Goal: Task Accomplishment & Management: Manage account settings

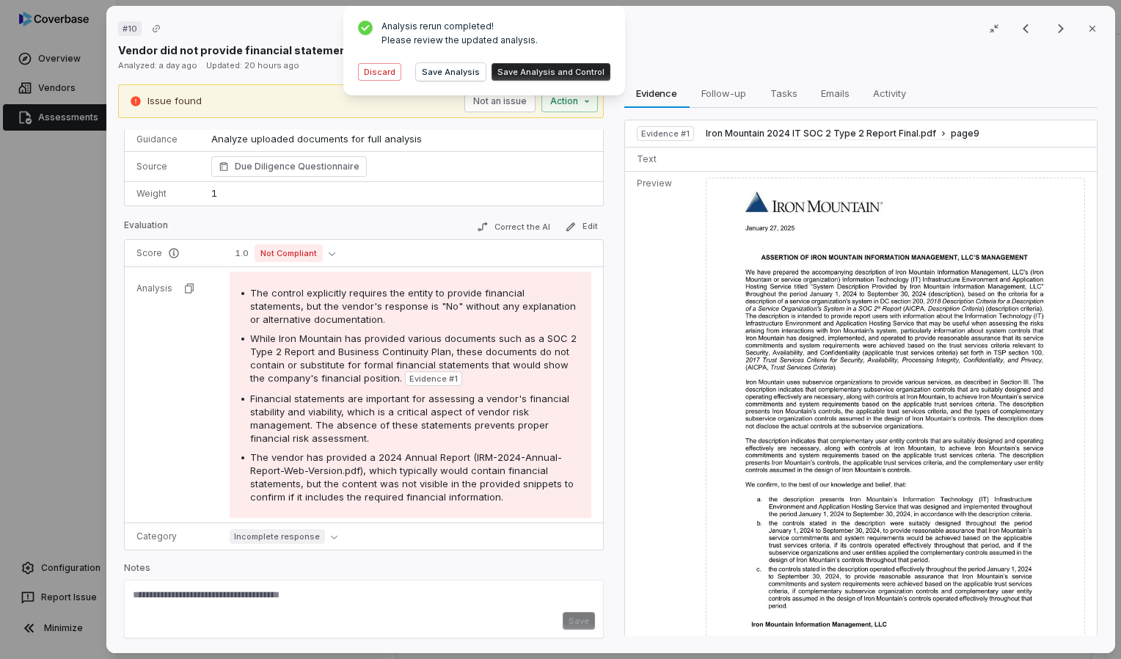
scroll to position [120, 0]
click at [390, 73] on button "Discard" at bounding box center [379, 72] width 43 height 18
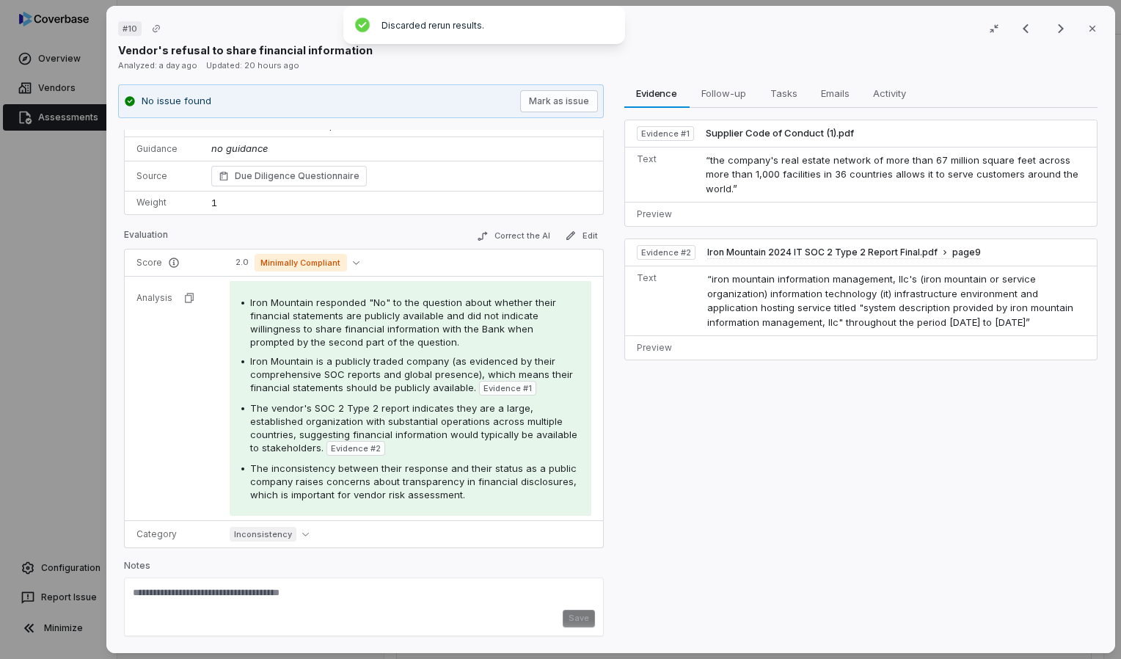
scroll to position [109, 0]
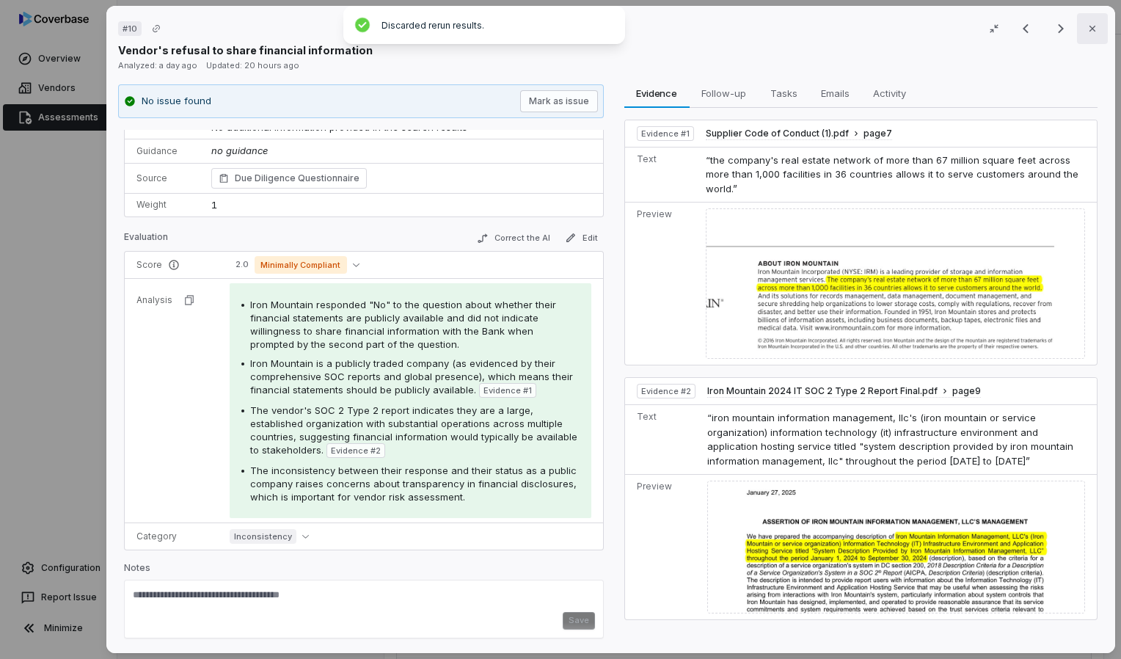
click at [1077, 26] on button "Close" at bounding box center [1092, 28] width 31 height 31
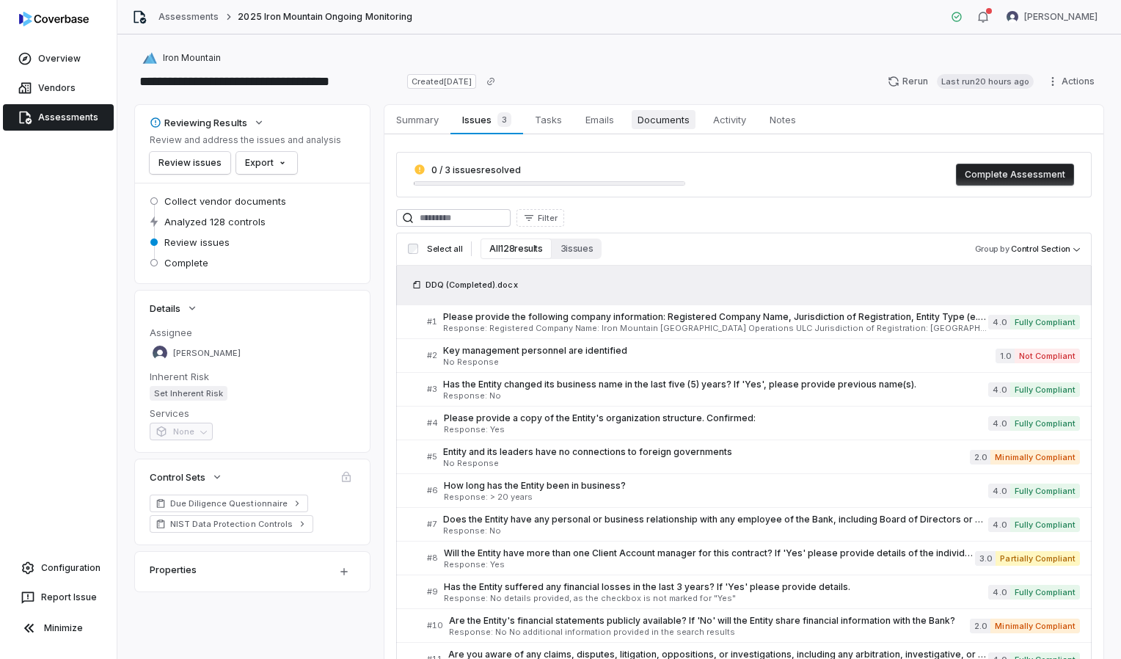
click at [674, 115] on span "Documents" at bounding box center [664, 119] width 64 height 19
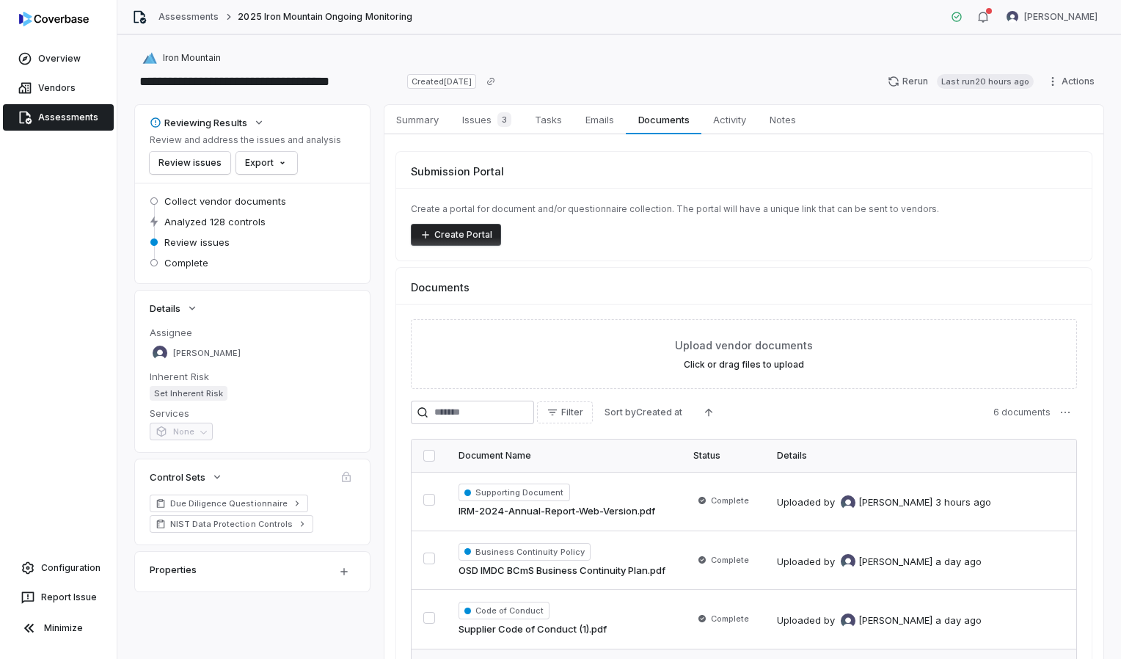
scroll to position [216, 0]
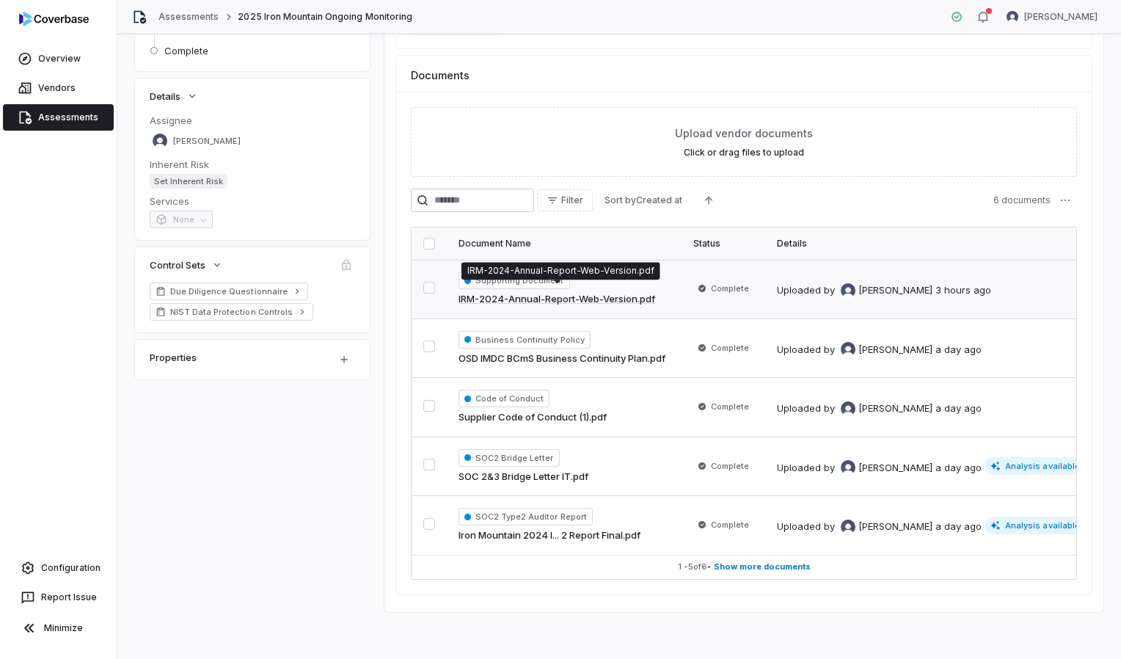
click at [630, 292] on link "IRM-2024-Annual-Report-Web-Version.pdf" at bounding box center [557, 299] width 197 height 15
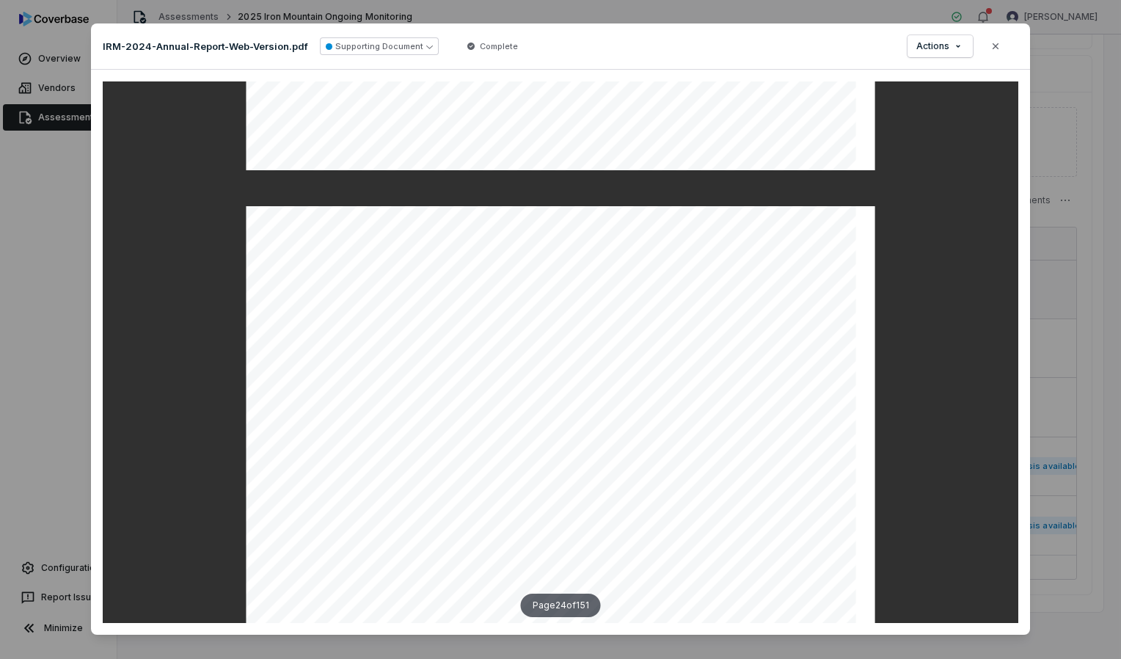
scroll to position [19446, 0]
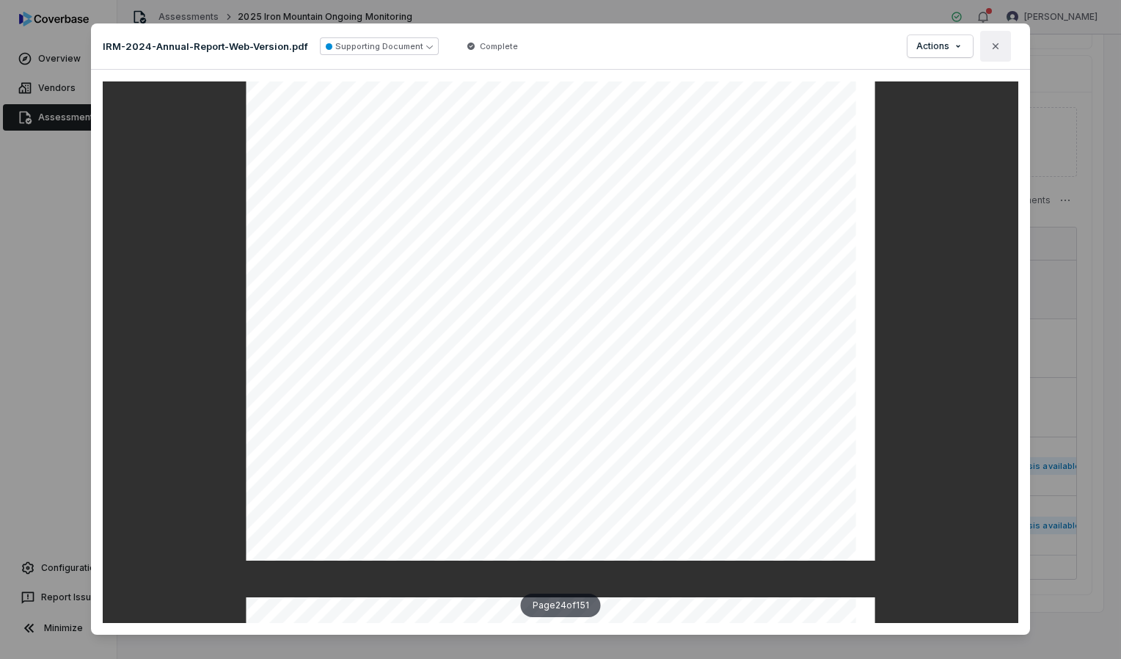
click at [996, 43] on icon "button" at bounding box center [996, 46] width 12 height 12
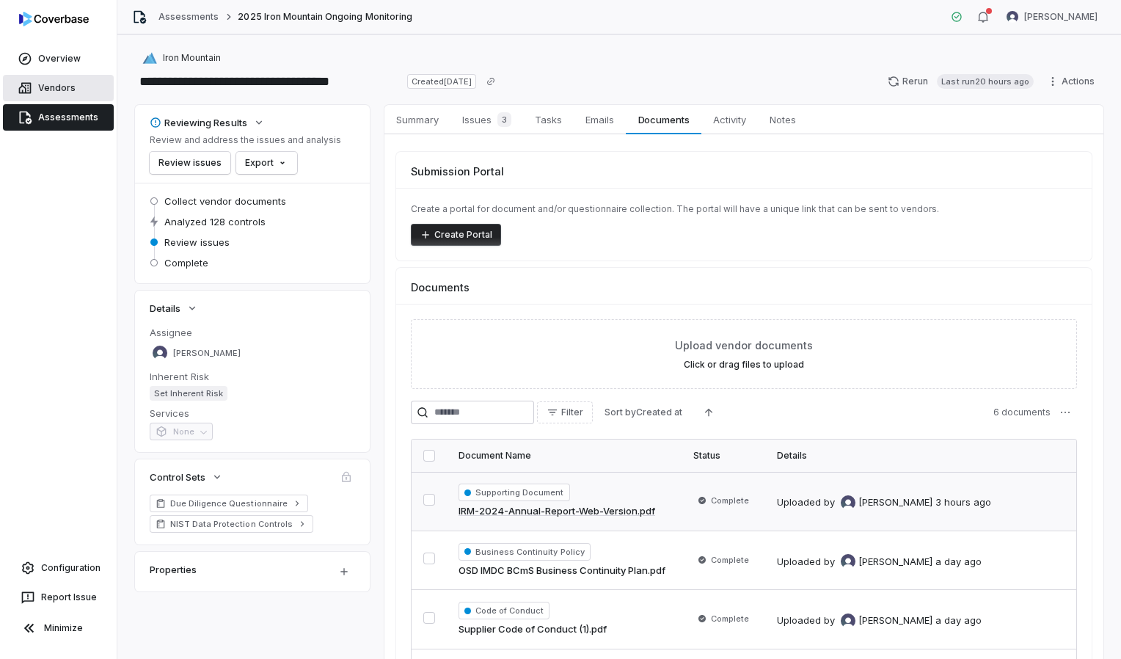
click at [58, 93] on link "Vendors" at bounding box center [58, 88] width 111 height 26
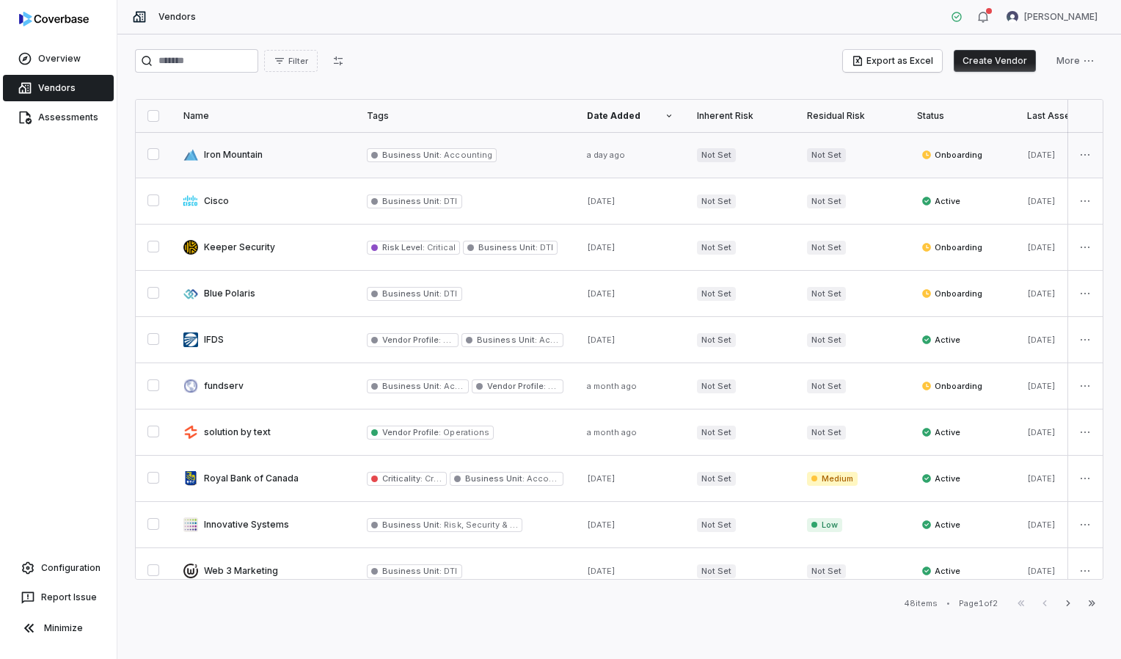
click at [221, 150] on link at bounding box center [263, 154] width 183 height 45
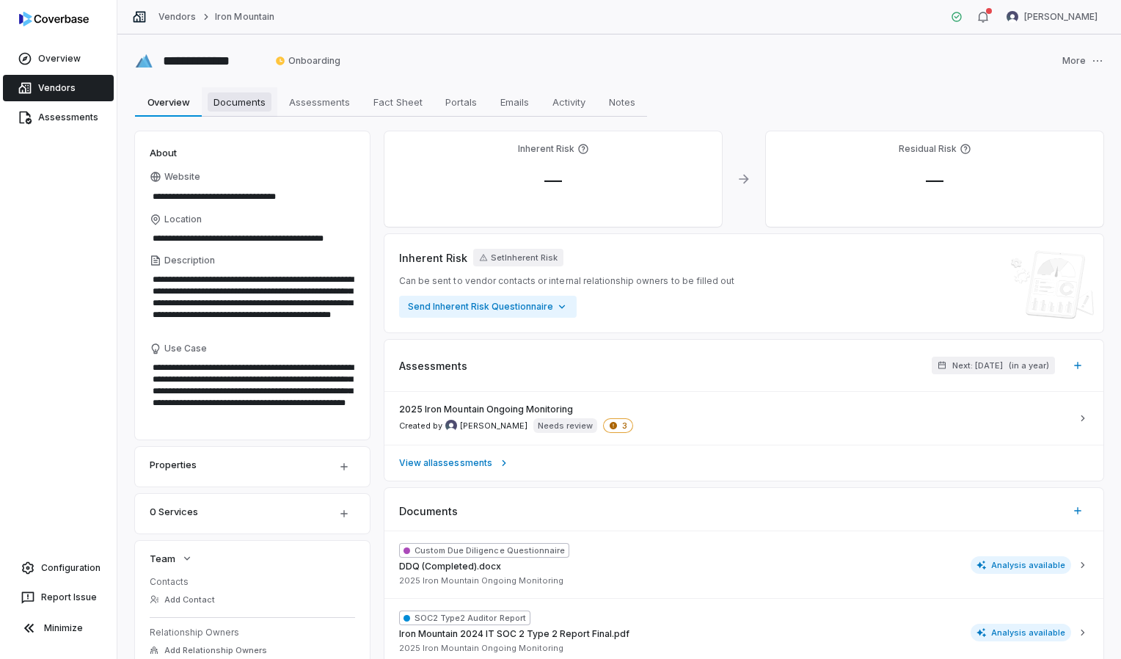
click at [255, 106] on span "Documents" at bounding box center [240, 101] width 64 height 19
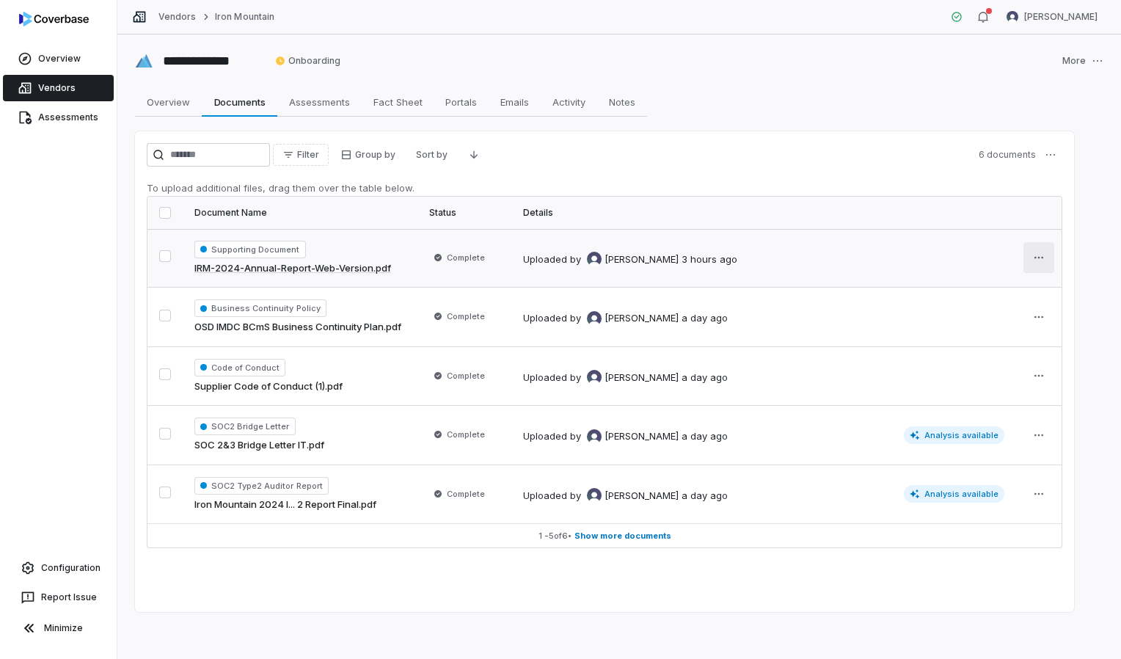
click at [1029, 255] on html "**********" at bounding box center [560, 329] width 1121 height 659
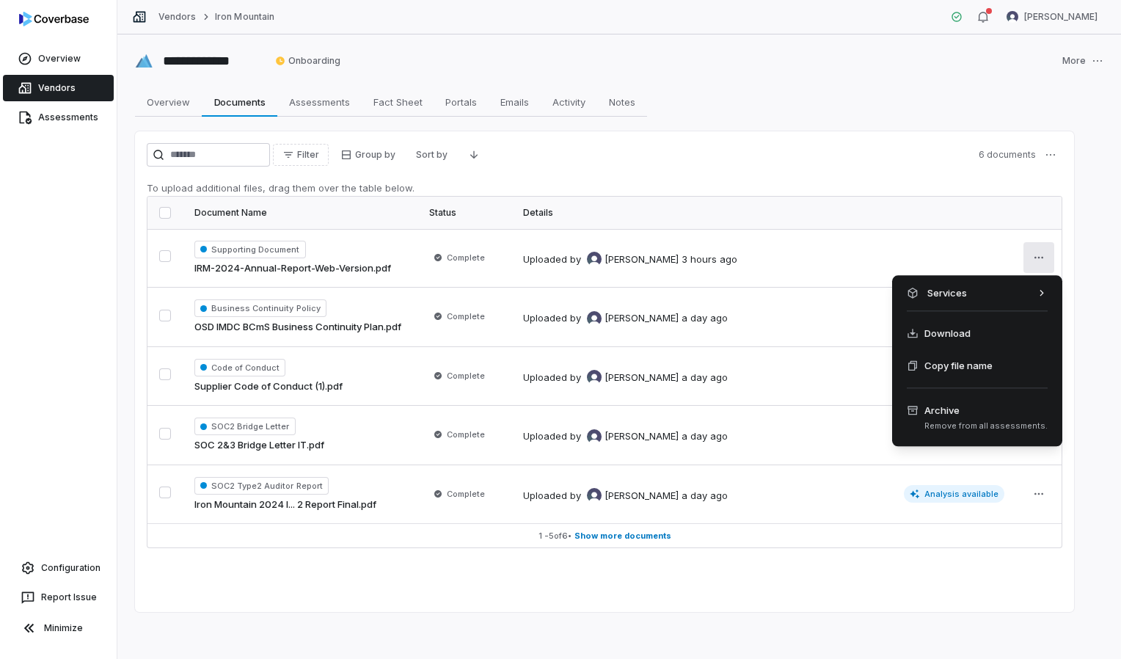
click at [970, 244] on html "**********" at bounding box center [560, 329] width 1121 height 659
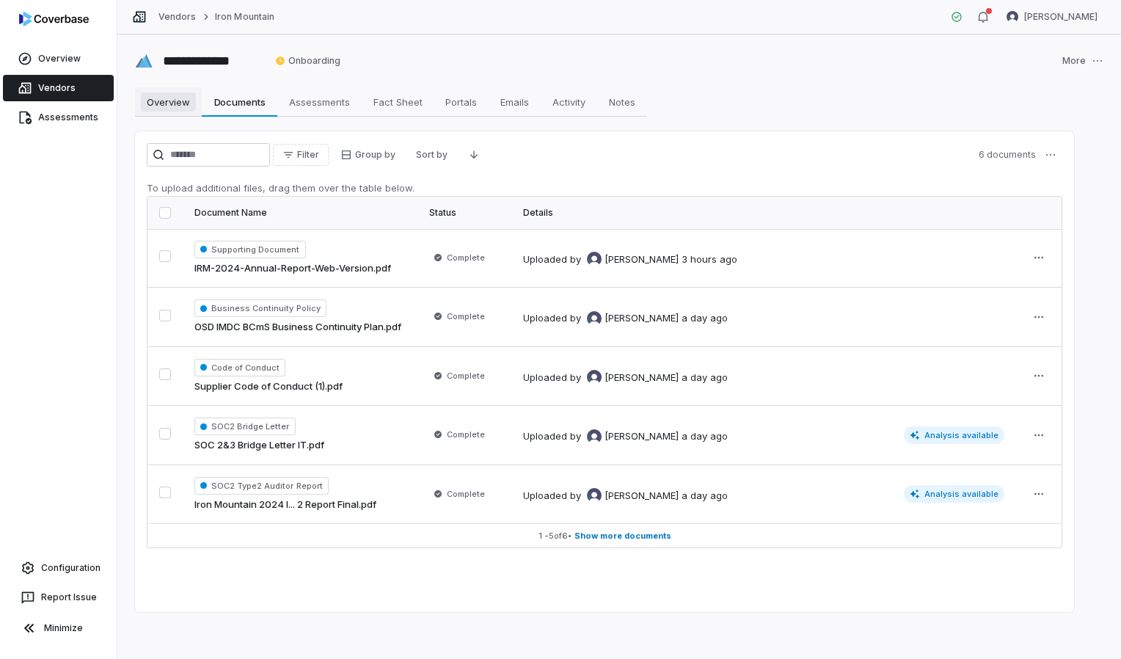
click at [151, 99] on span "Overview" at bounding box center [168, 101] width 55 height 19
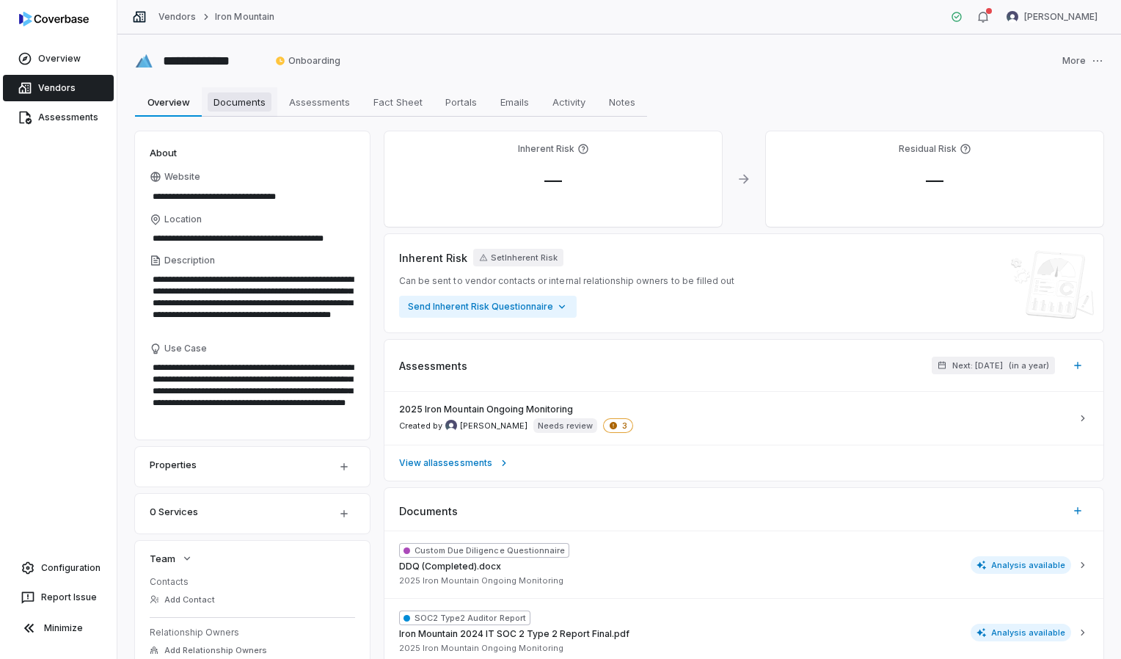
click at [240, 95] on span "Documents" at bounding box center [240, 101] width 64 height 19
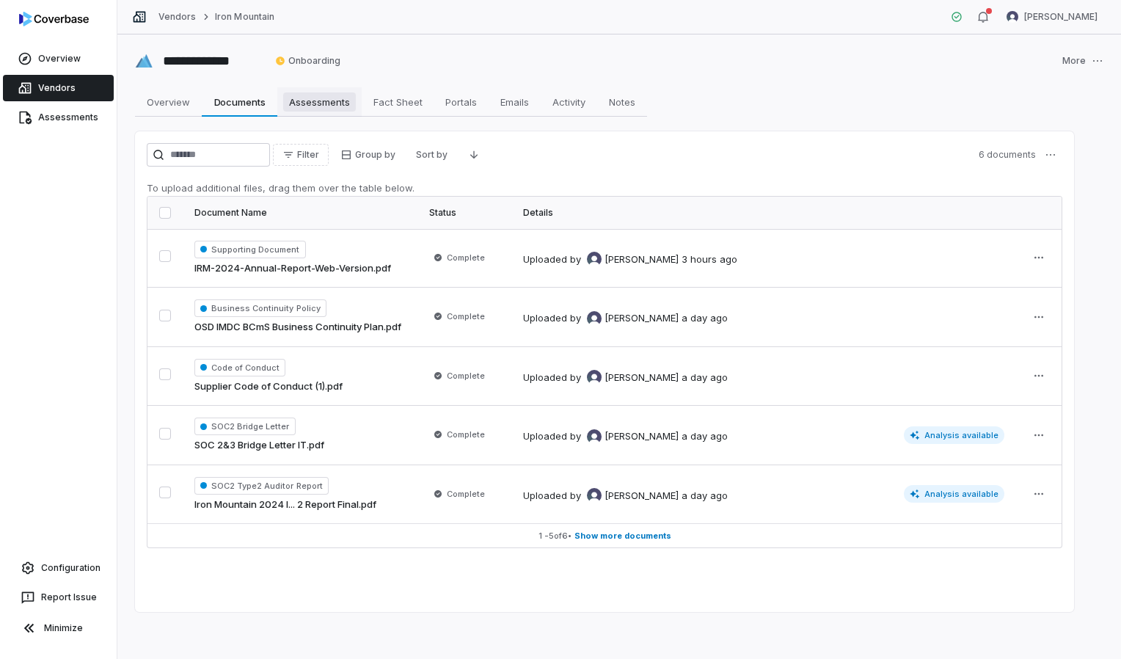
click at [316, 101] on span "Assessments" at bounding box center [319, 101] width 73 height 19
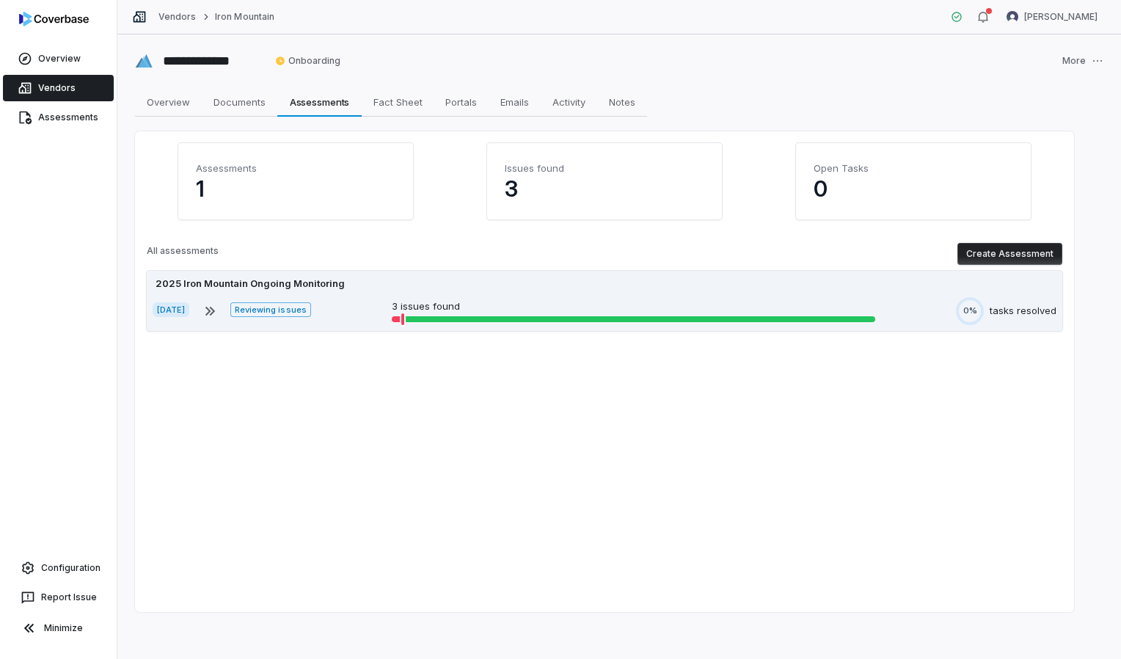
click at [418, 305] on p "3 issues found" at bounding box center [634, 306] width 484 height 15
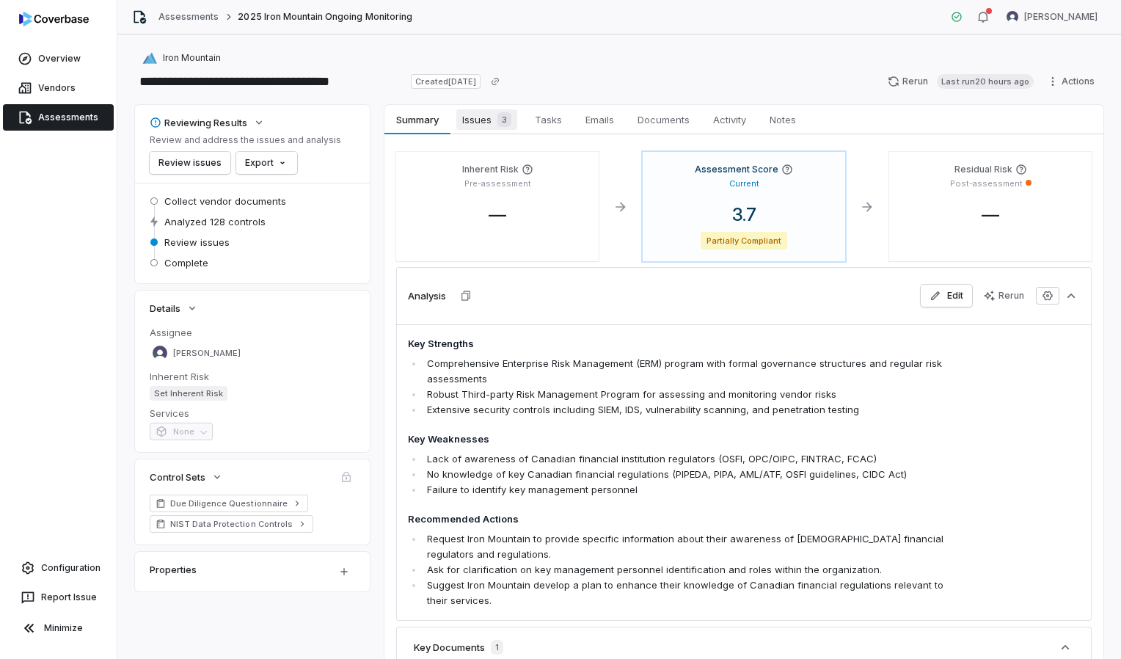
click at [478, 117] on span "Issues 3" at bounding box center [486, 119] width 61 height 21
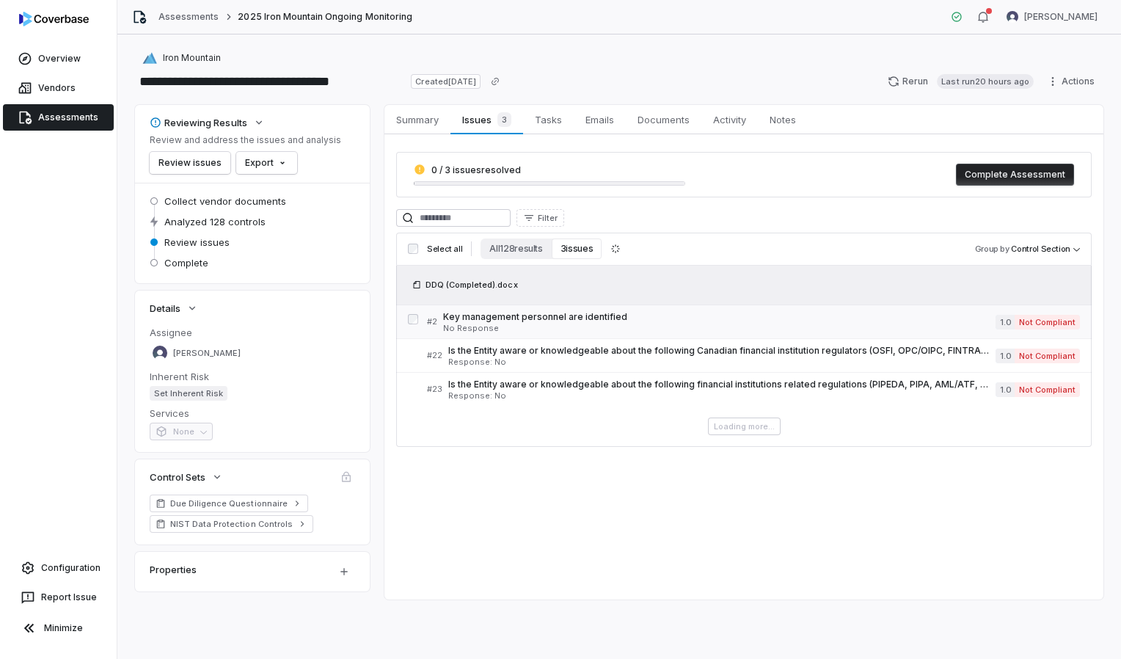
click at [594, 318] on span "Key management personnel are identified" at bounding box center [719, 317] width 553 height 12
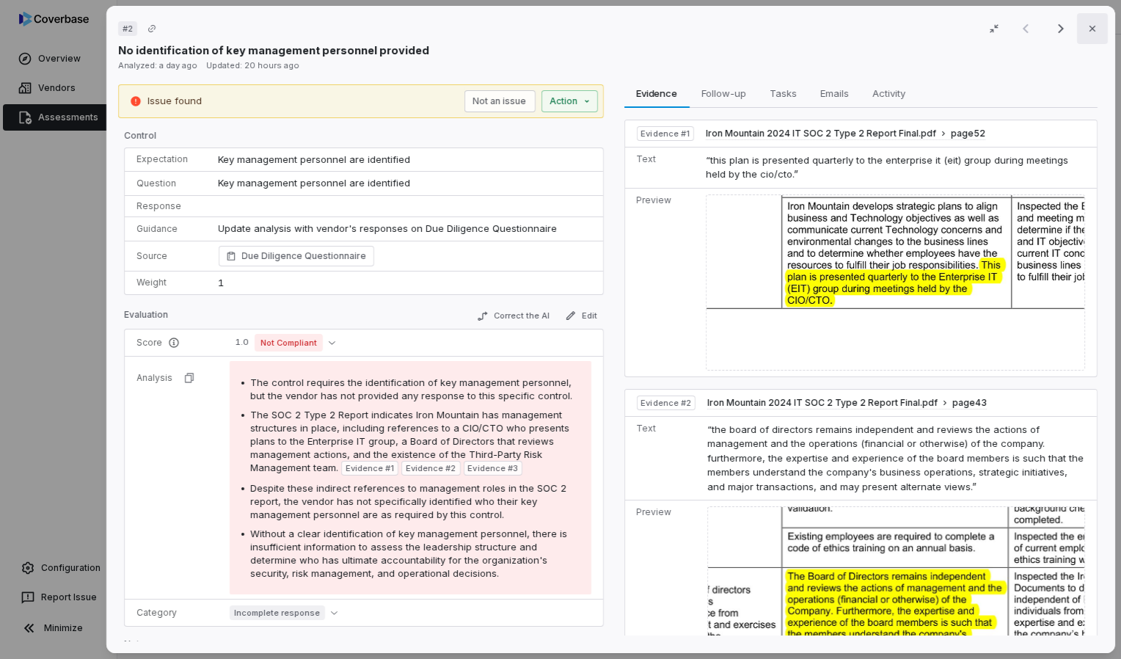
click at [1090, 31] on icon "button" at bounding box center [1093, 29] width 12 height 12
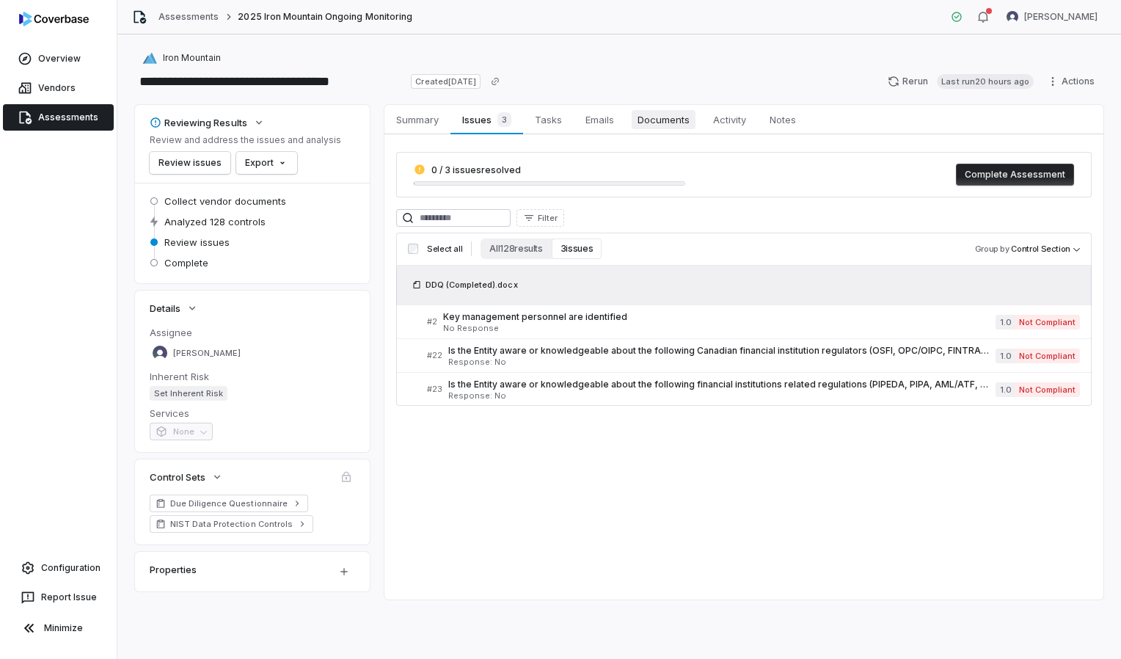
click at [666, 112] on span "Documents" at bounding box center [664, 119] width 64 height 19
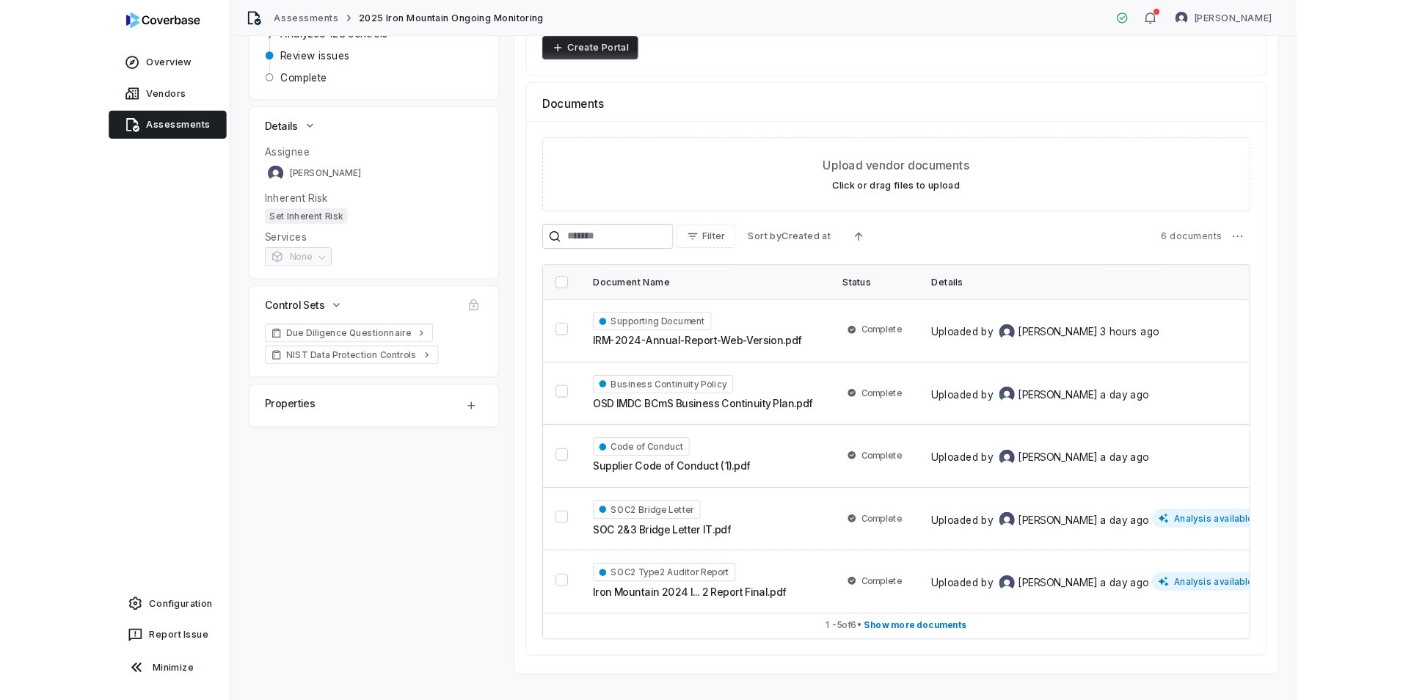
scroll to position [216, 0]
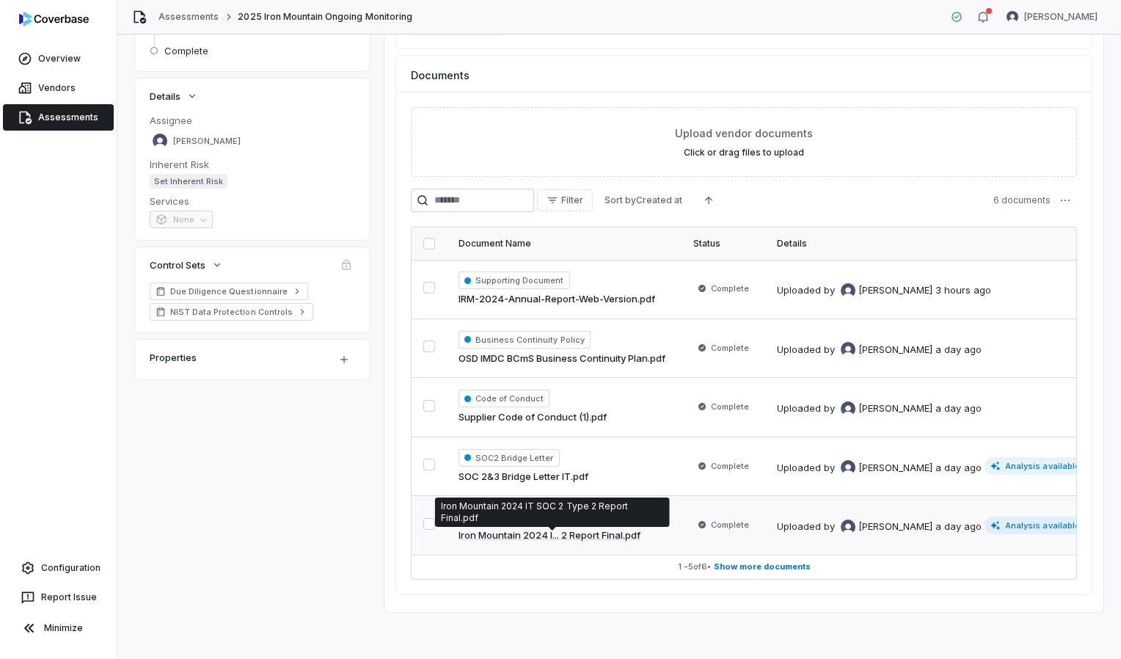
click at [584, 531] on link "Iron Mountain 2024 I... 2 Report Final.pdf" at bounding box center [550, 535] width 182 height 15
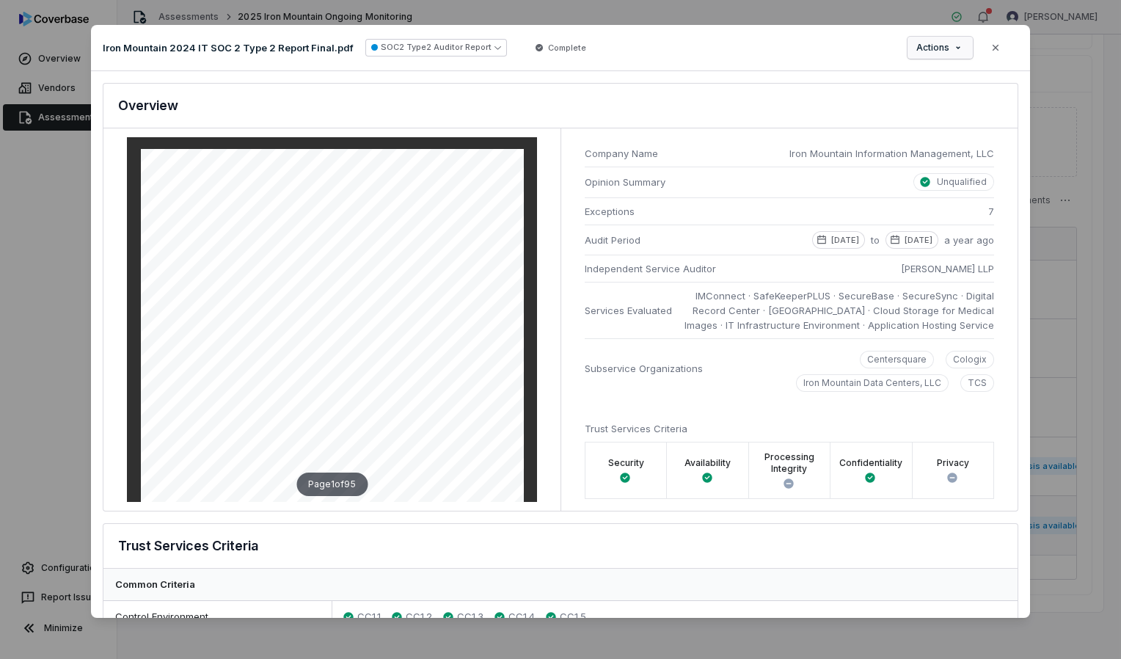
click at [952, 37] on div "Document Preview Iron Mountain 2024 IT SOC 2 Type 2 Report Final.pdf SOC2 Type2…" at bounding box center [560, 329] width 1121 height 656
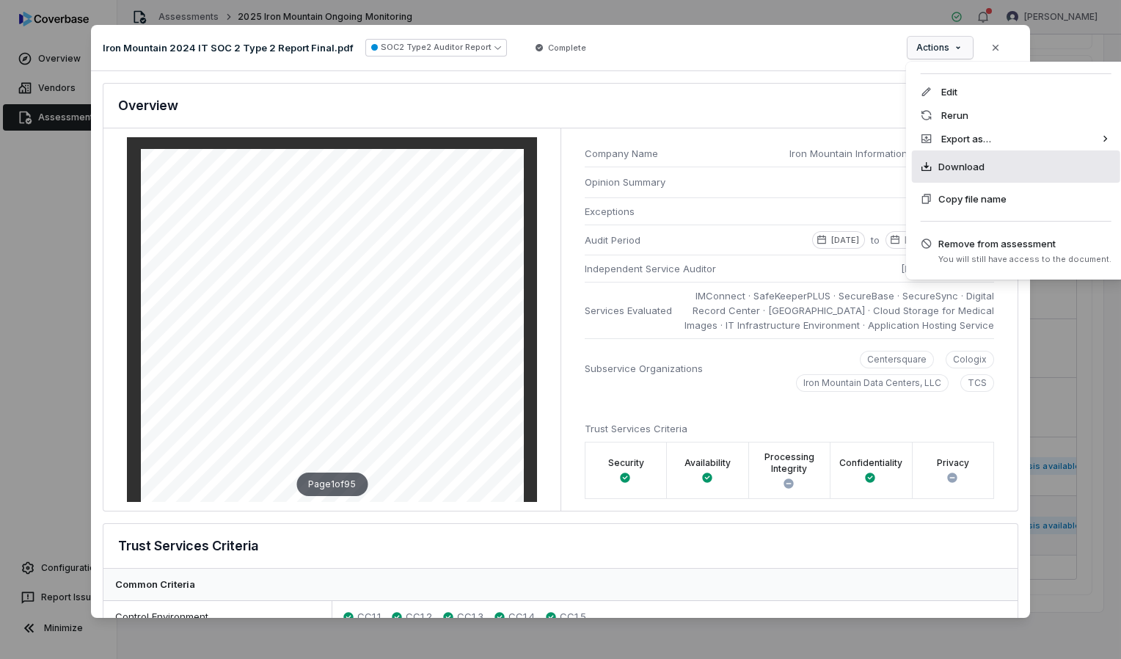
click at [945, 164] on span "Download" at bounding box center [962, 166] width 46 height 15
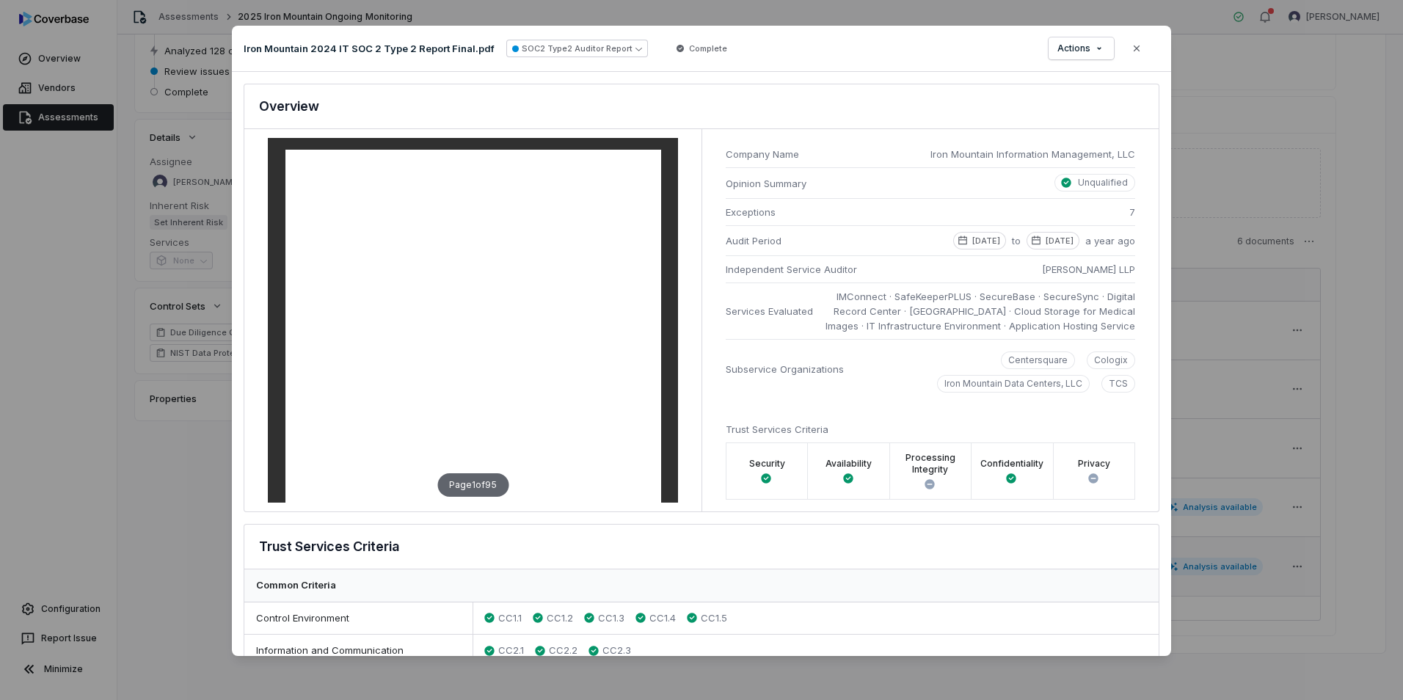
scroll to position [171, 0]
click at [1121, 48] on icon "button" at bounding box center [1137, 48] width 6 height 6
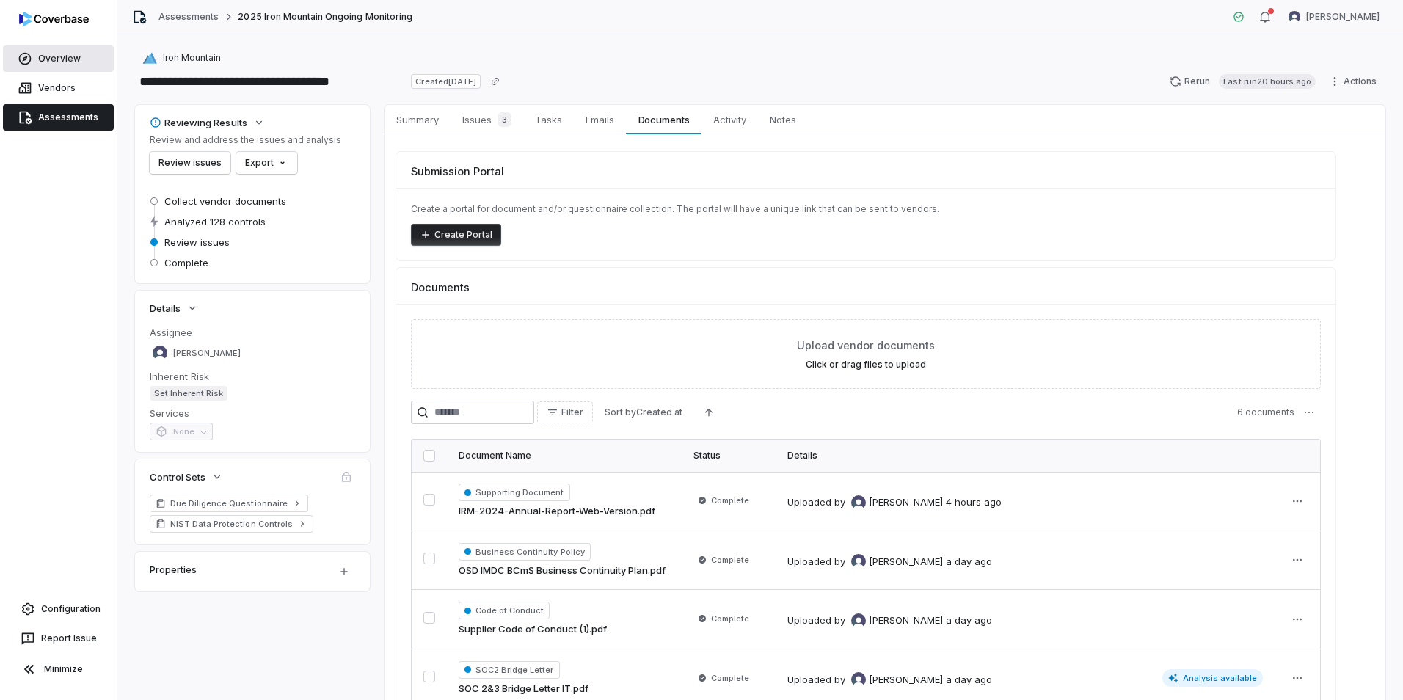
click at [42, 55] on link "Overview" at bounding box center [58, 58] width 111 height 26
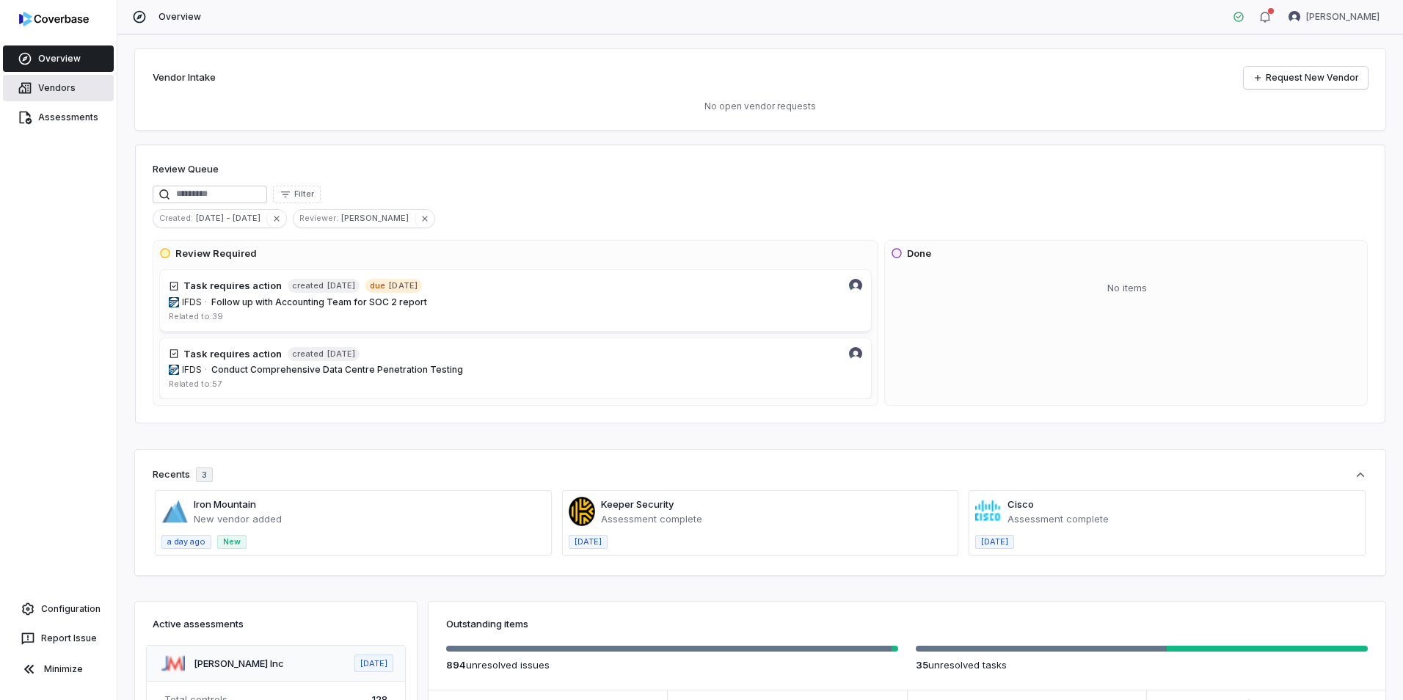
click at [48, 84] on link "Vendors" at bounding box center [58, 88] width 111 height 26
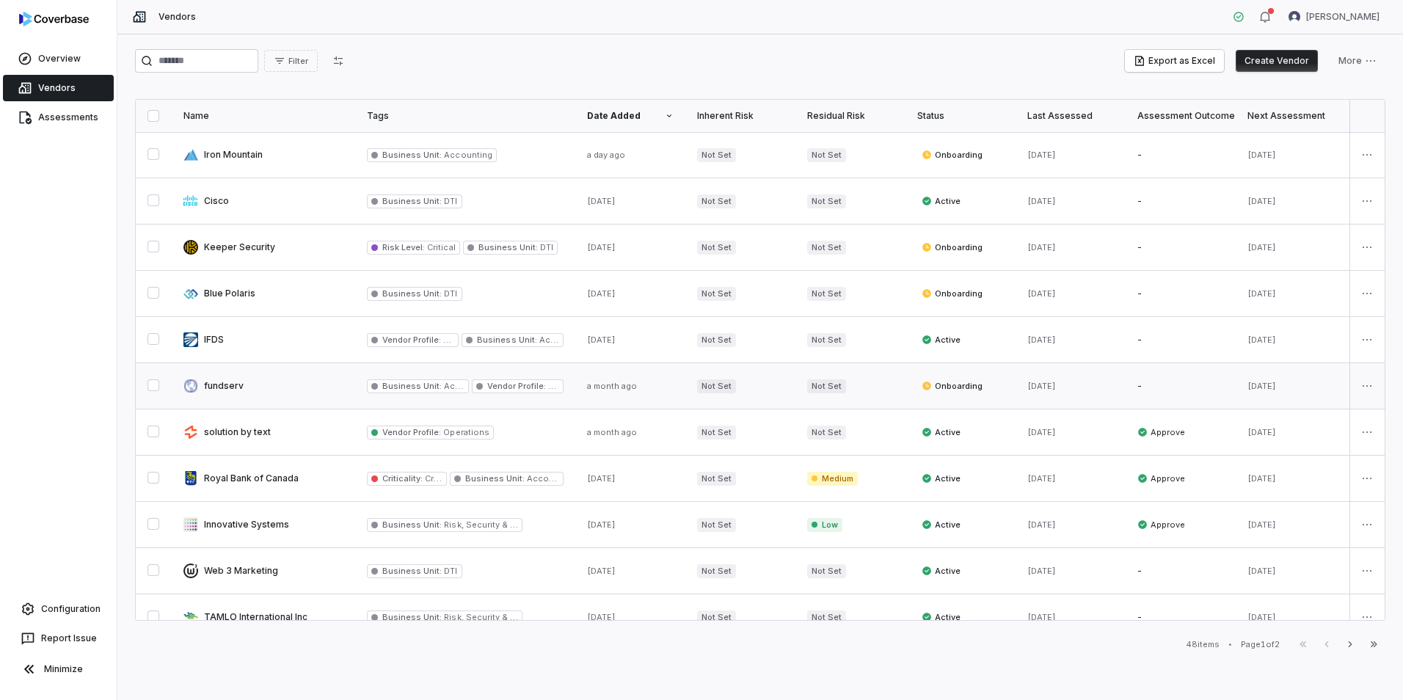
click at [231, 379] on link at bounding box center [263, 385] width 183 height 45
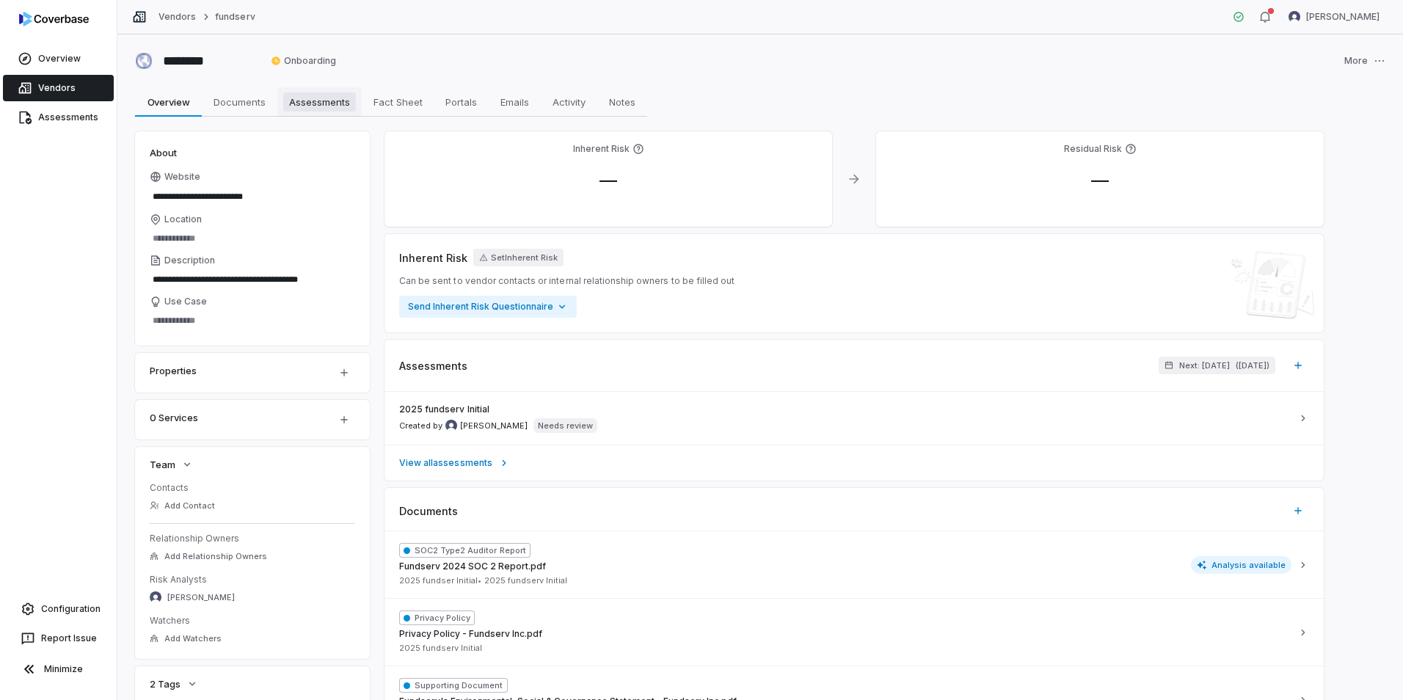
click at [302, 100] on span "Assessments" at bounding box center [319, 101] width 73 height 19
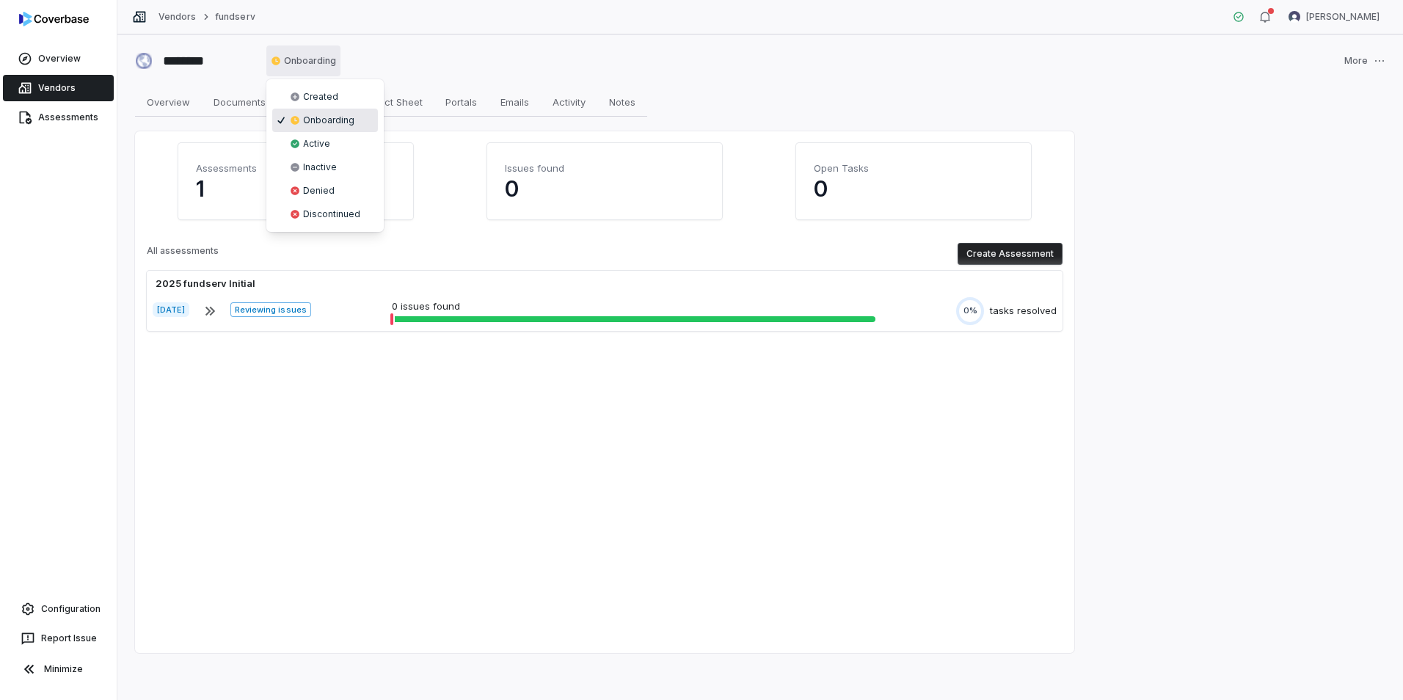
click at [304, 54] on html "Overview Vendors Assessments Configuration Report Issue Minimize Vendors fundse…" at bounding box center [701, 350] width 1403 height 700
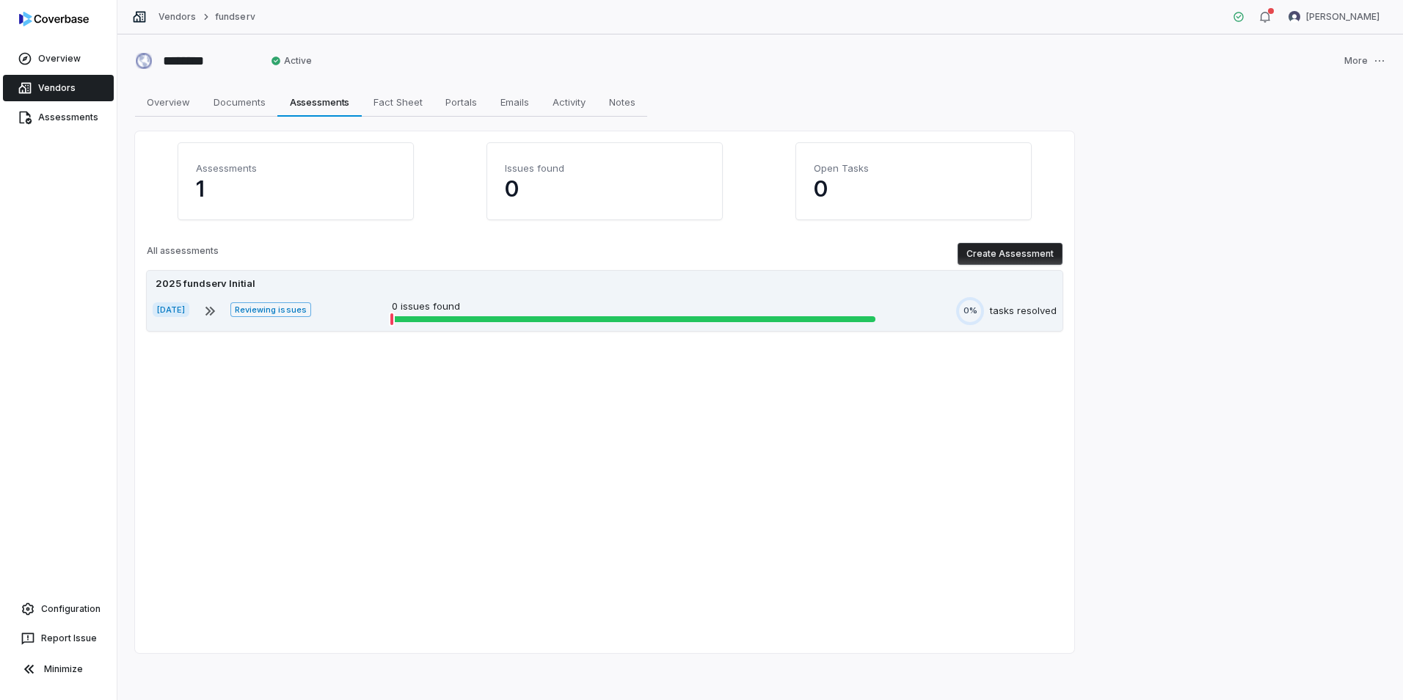
click at [496, 310] on p "0 issues found" at bounding box center [634, 306] width 484 height 15
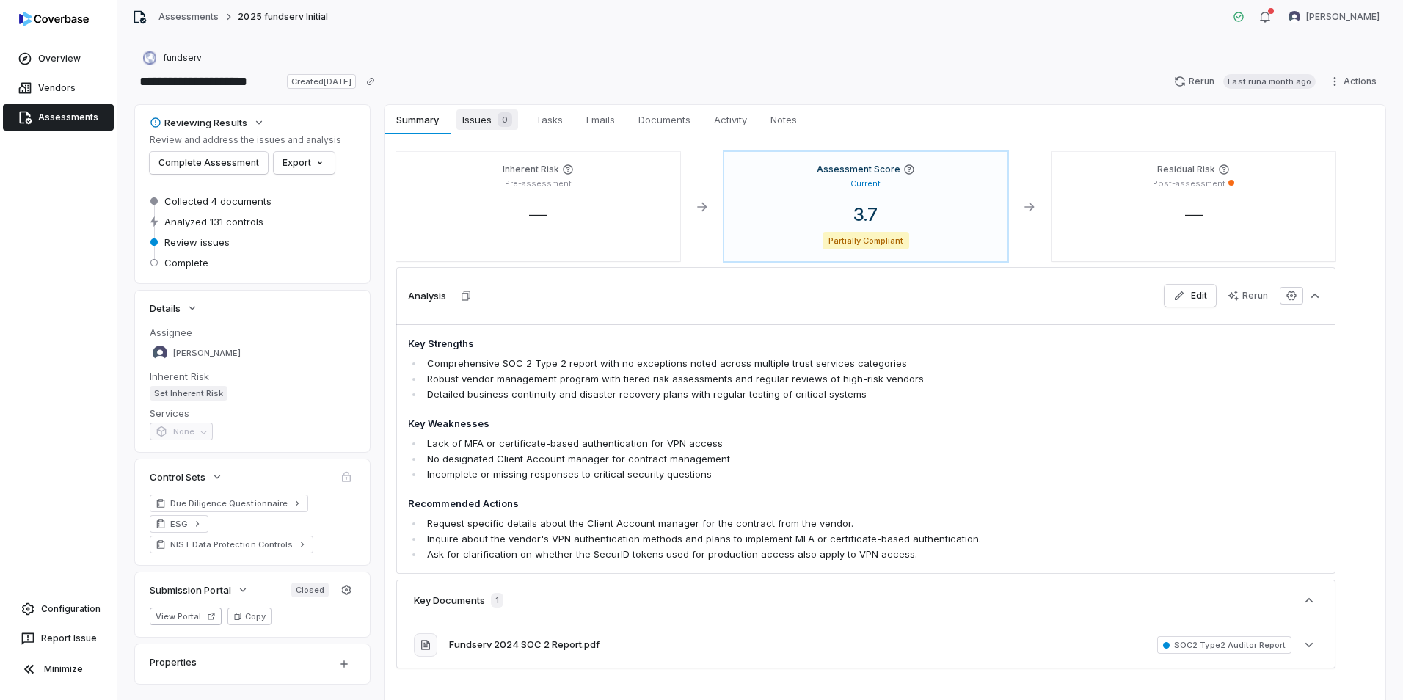
click at [489, 114] on span "Issues 0" at bounding box center [487, 119] width 62 height 21
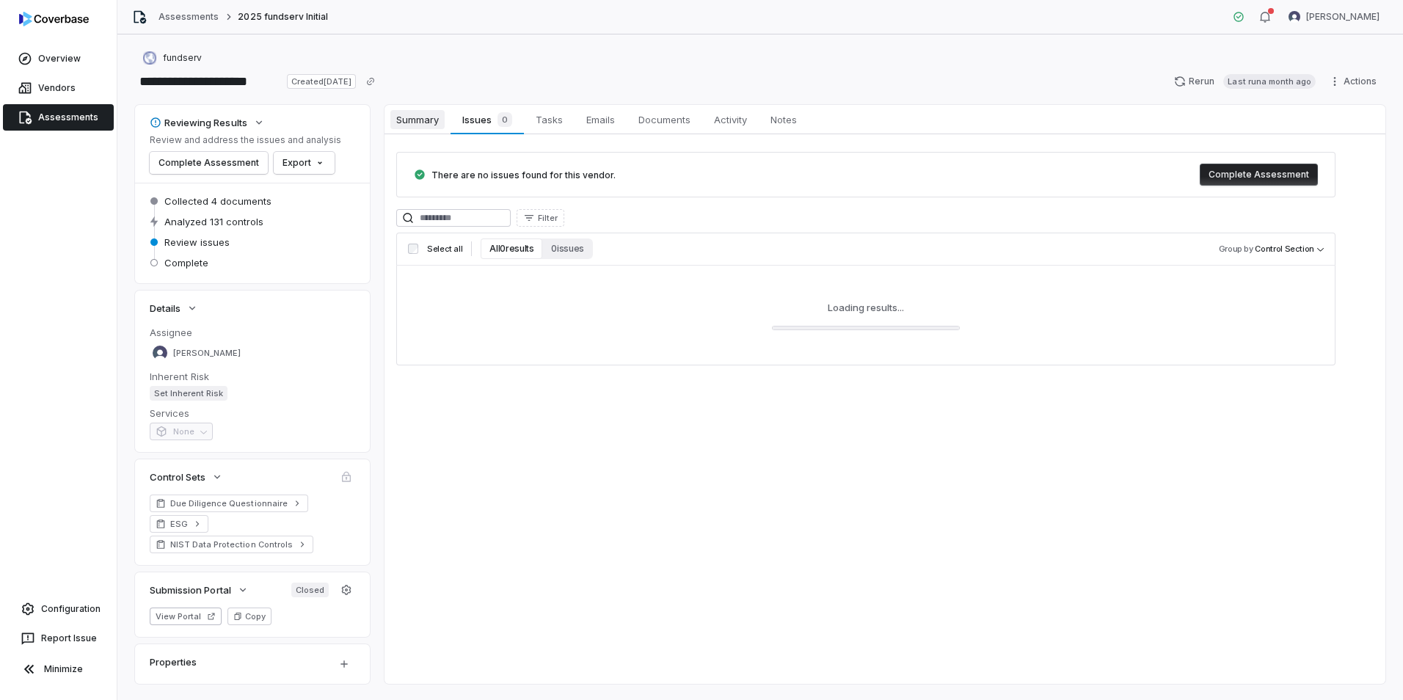
click at [428, 114] on span "Summary" at bounding box center [417, 119] width 54 height 19
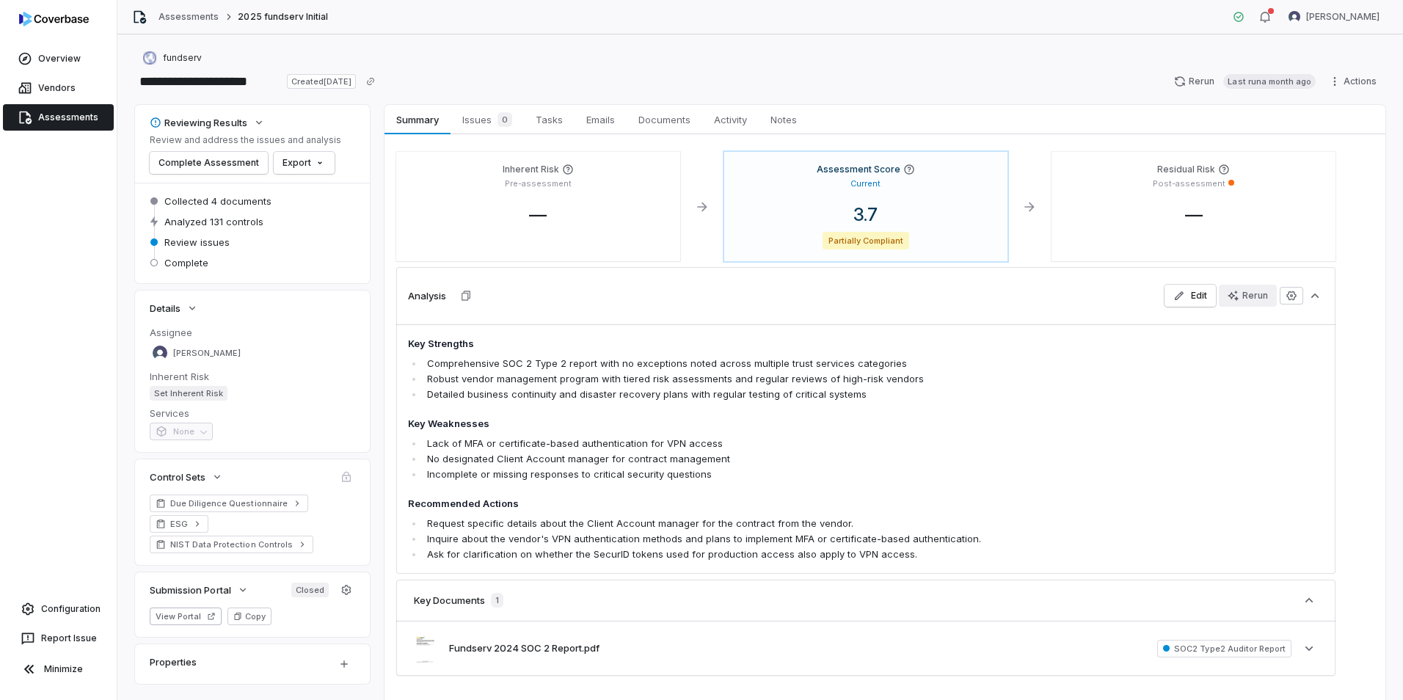
click at [1121, 294] on div "Rerun" at bounding box center [1248, 296] width 40 height 12
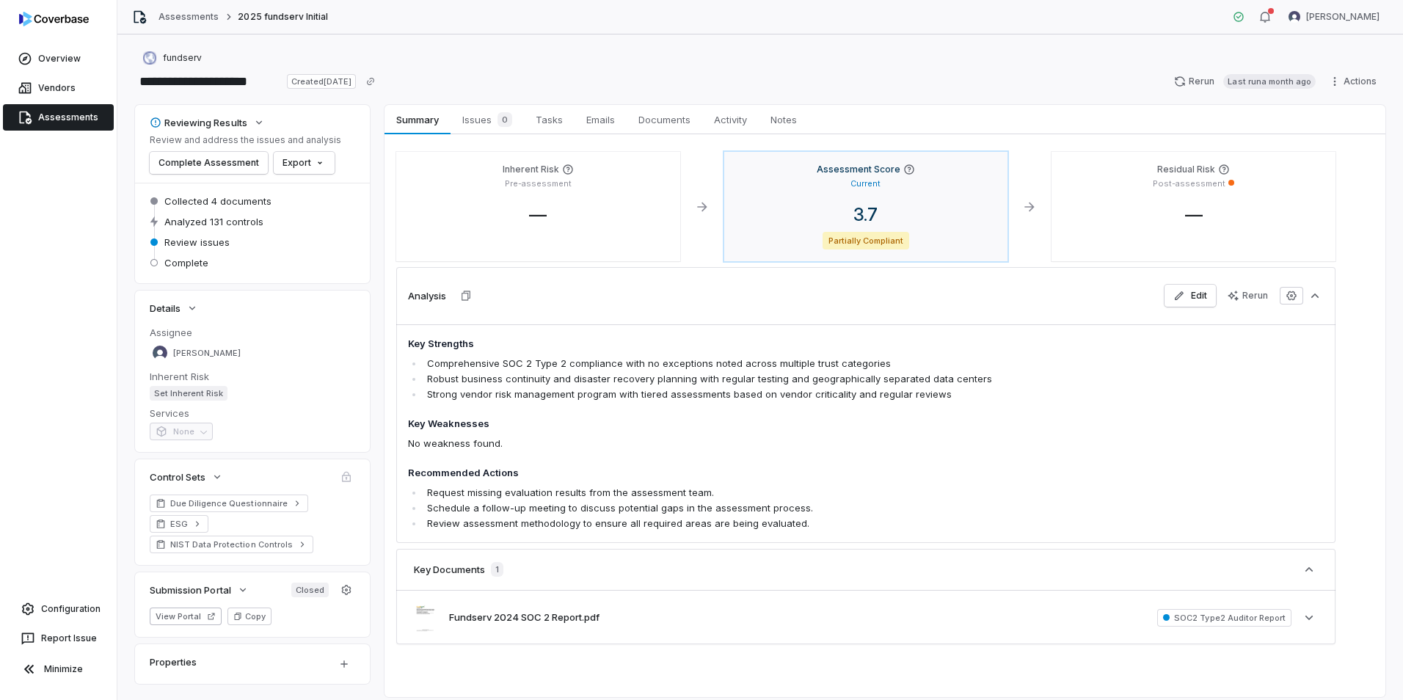
click at [877, 245] on span "Partially Compliant" at bounding box center [866, 241] width 87 height 18
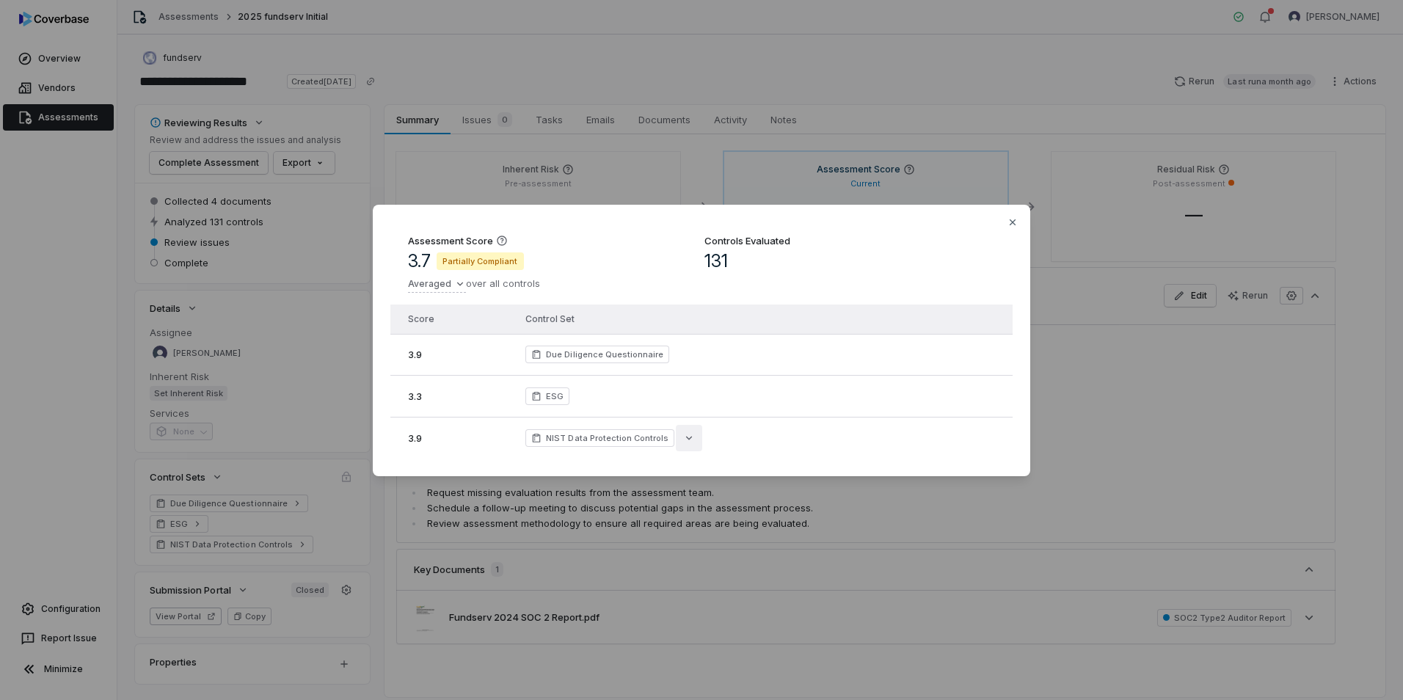
click at [687, 432] on icon "button" at bounding box center [689, 438] width 12 height 12
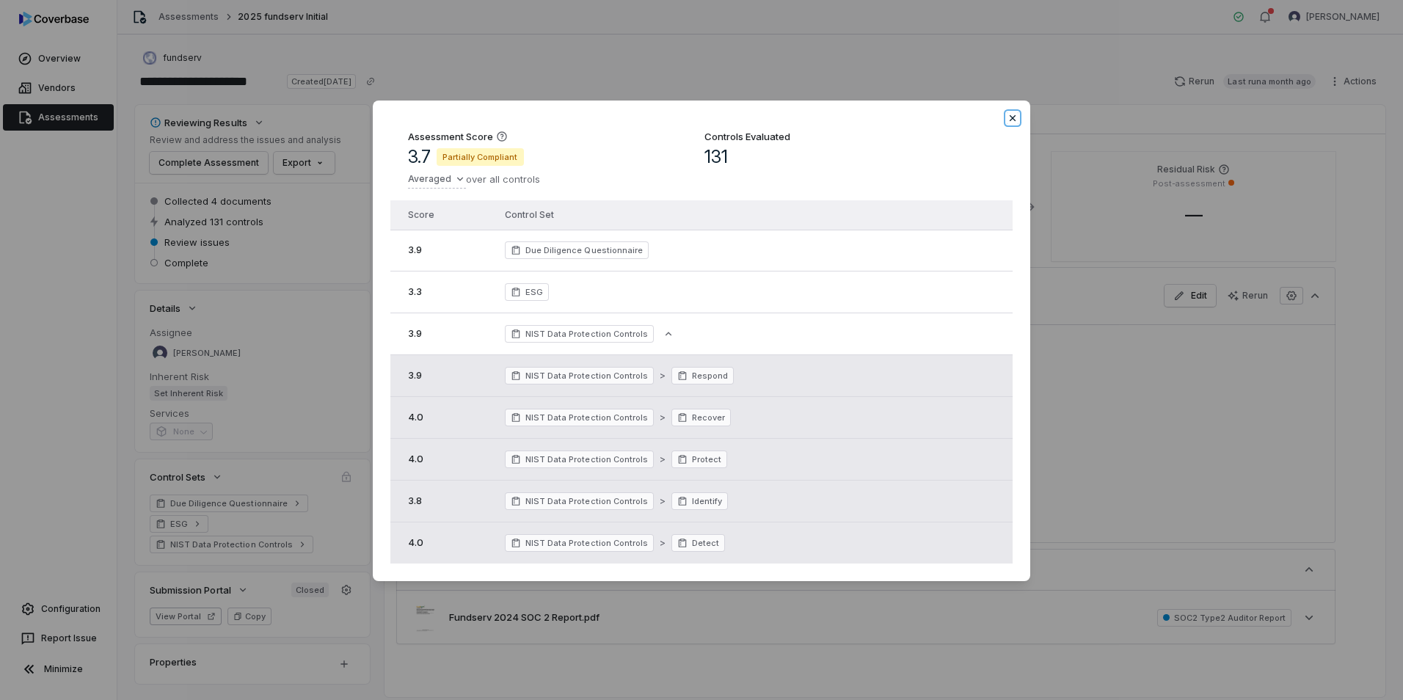
click at [1011, 112] on icon "button" at bounding box center [1013, 118] width 12 height 12
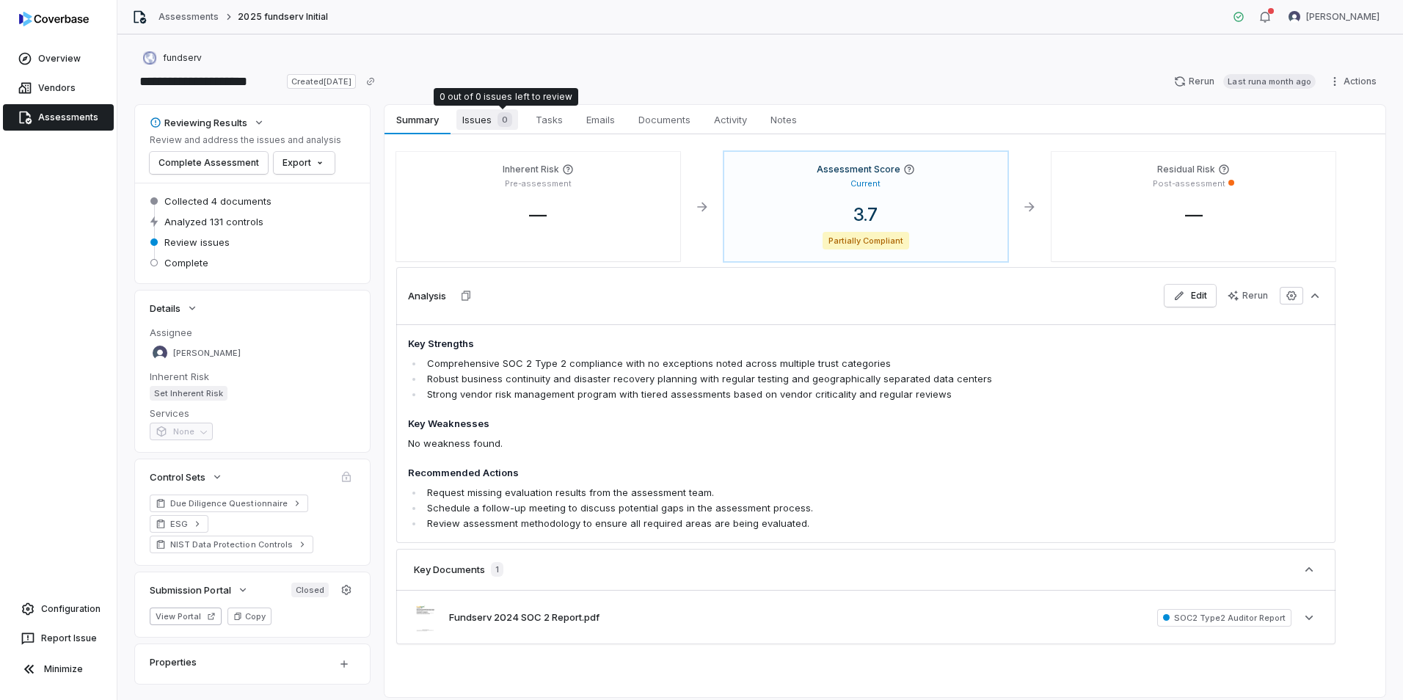
click at [495, 116] on div "0" at bounding box center [502, 119] width 21 height 15
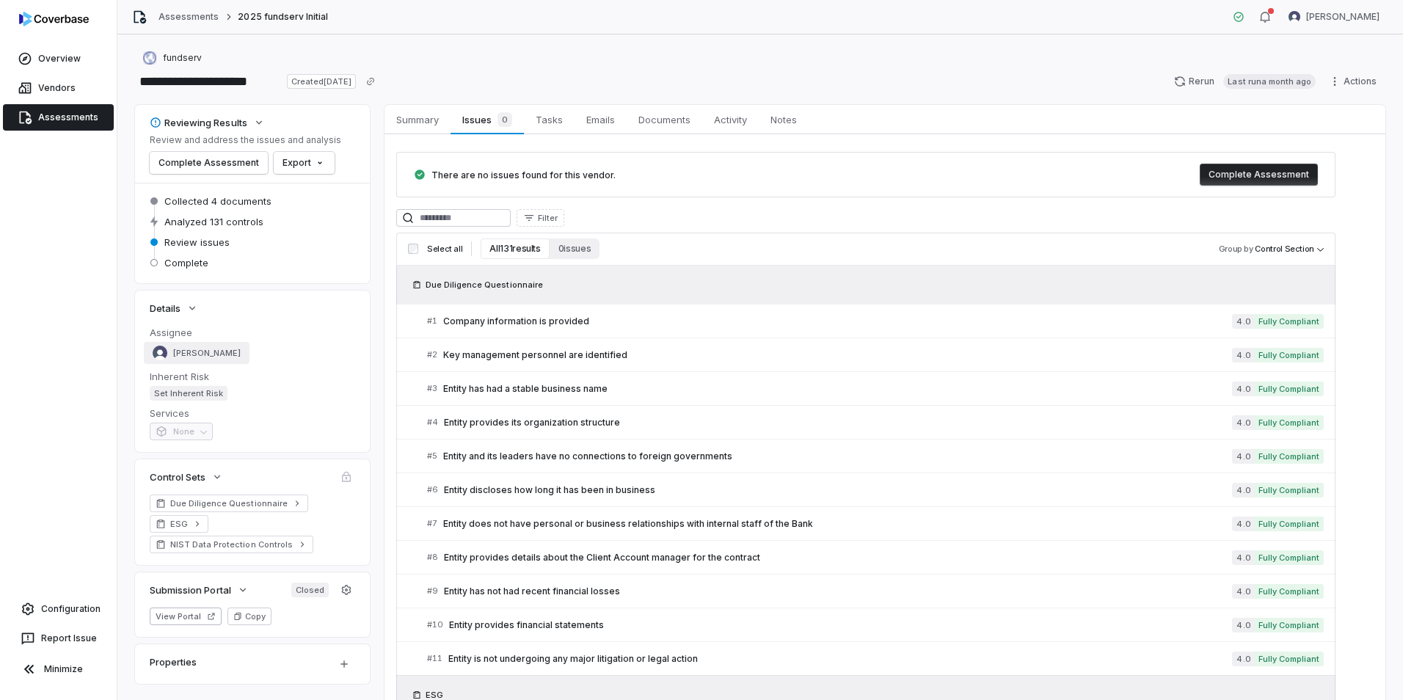
click at [192, 350] on span "[PERSON_NAME]" at bounding box center [207, 353] width 68 height 11
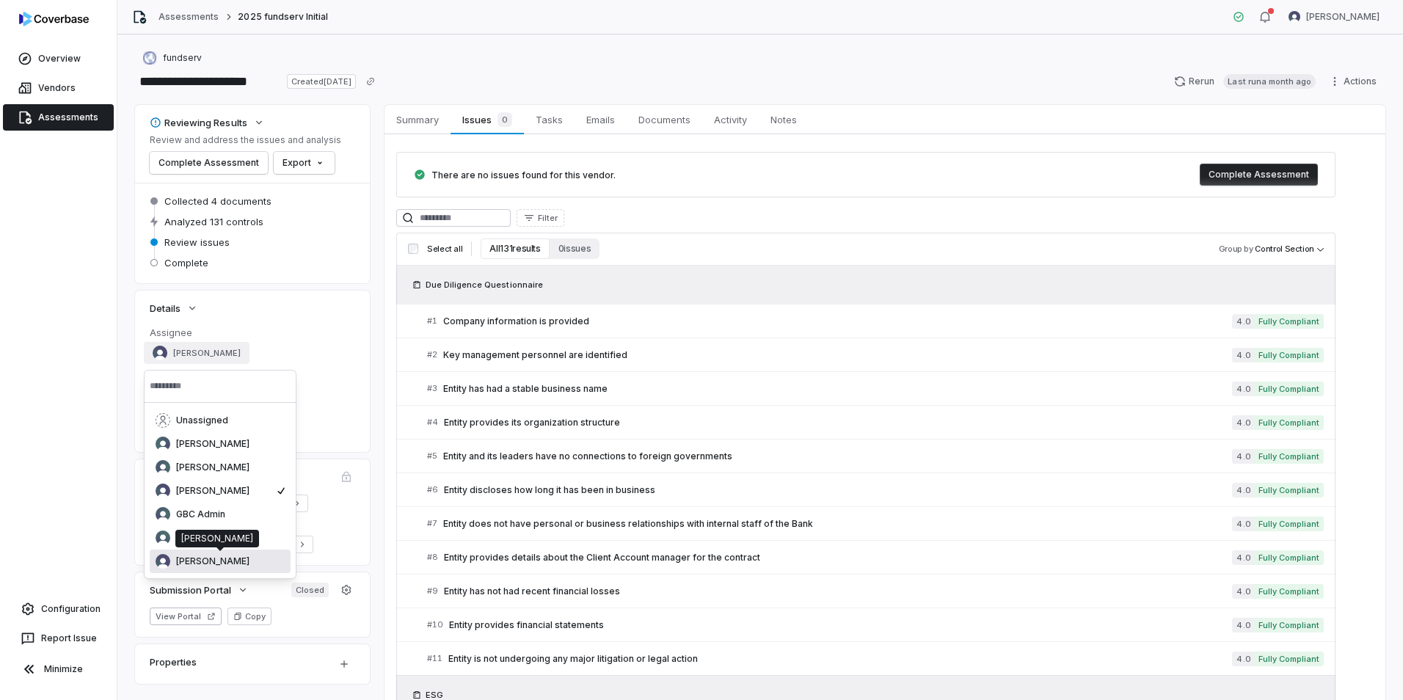
click at [201, 564] on span "[PERSON_NAME]" at bounding box center [212, 561] width 73 height 12
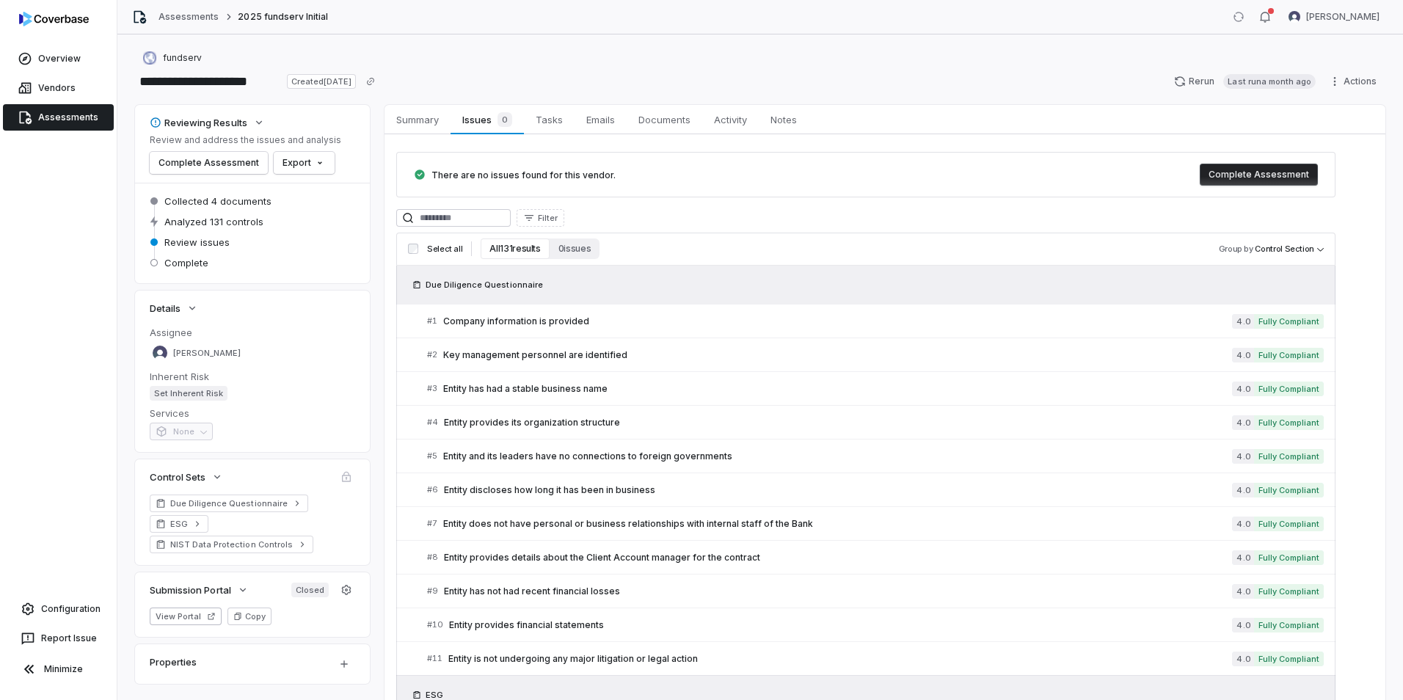
click at [320, 351] on div "[PERSON_NAME]" at bounding box center [252, 353] width 205 height 22
click at [197, 351] on span "[PERSON_NAME]" at bounding box center [207, 353] width 68 height 11
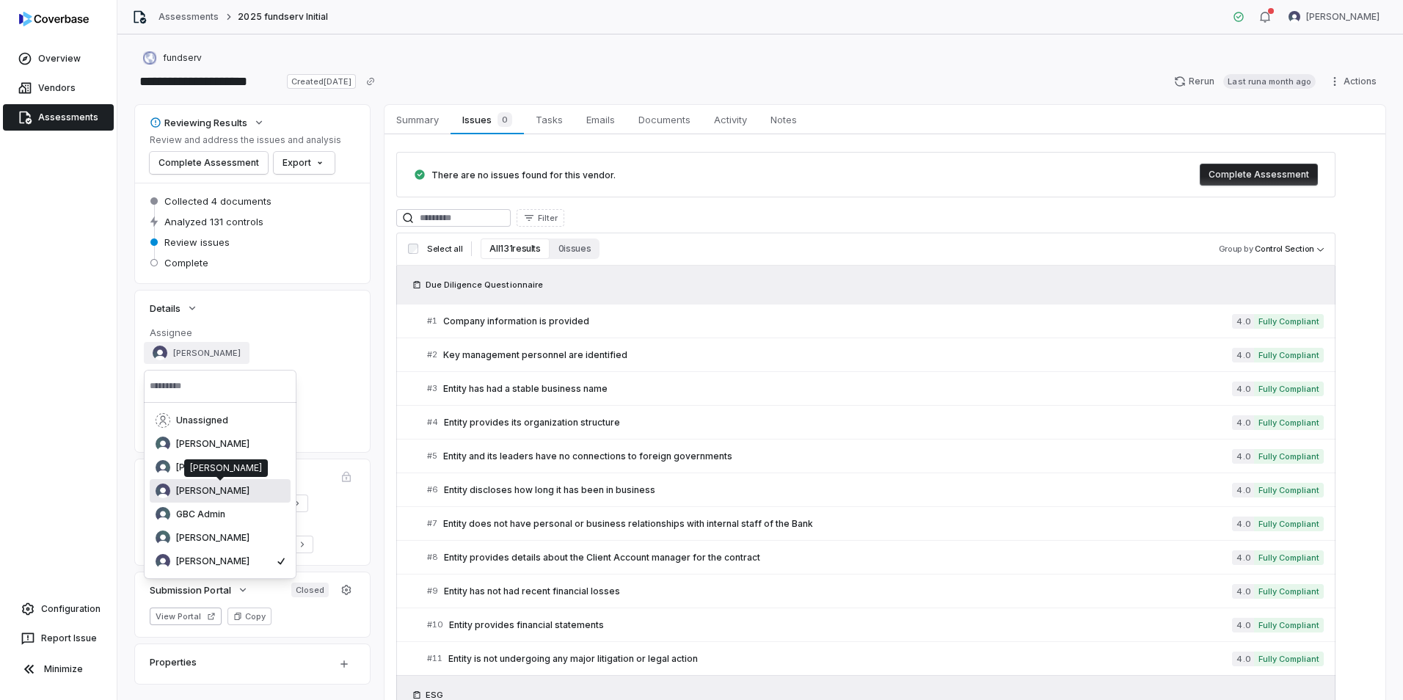
click at [208, 488] on span "[PERSON_NAME]" at bounding box center [212, 491] width 73 height 12
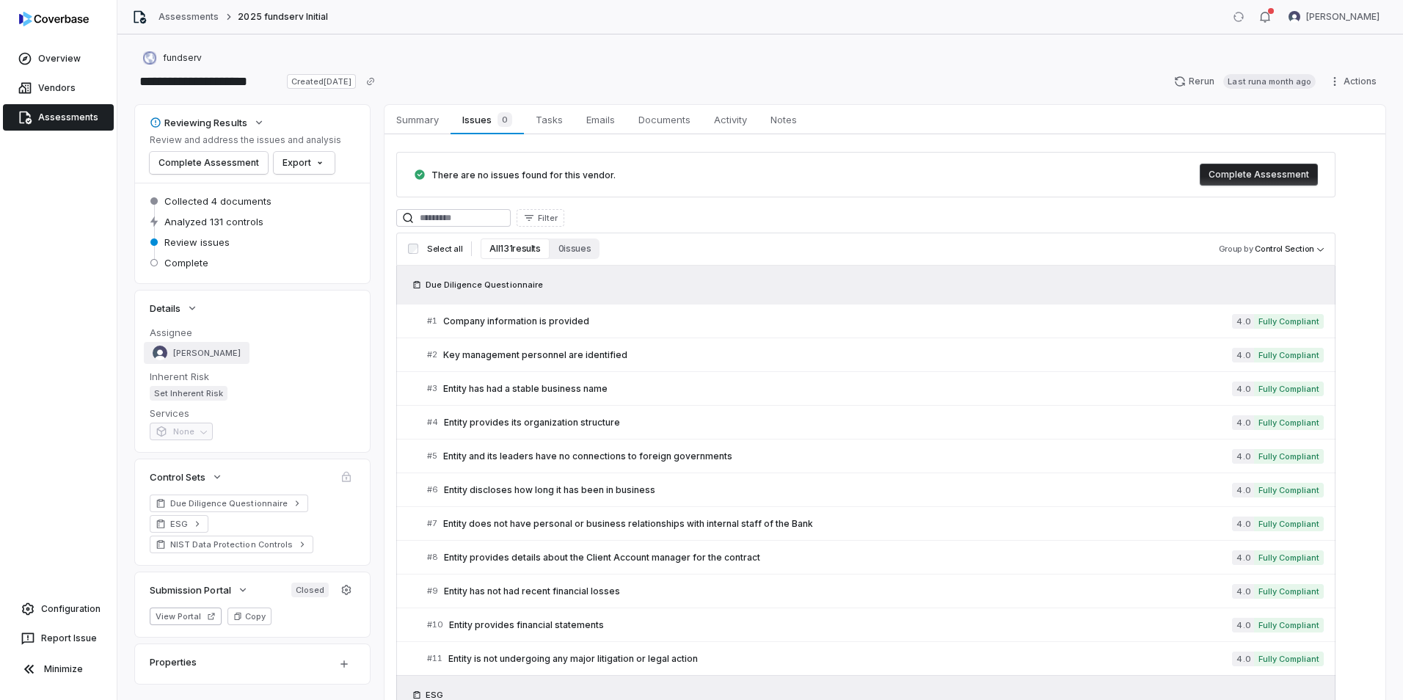
click at [192, 354] on span "[PERSON_NAME]" at bounding box center [207, 353] width 68 height 11
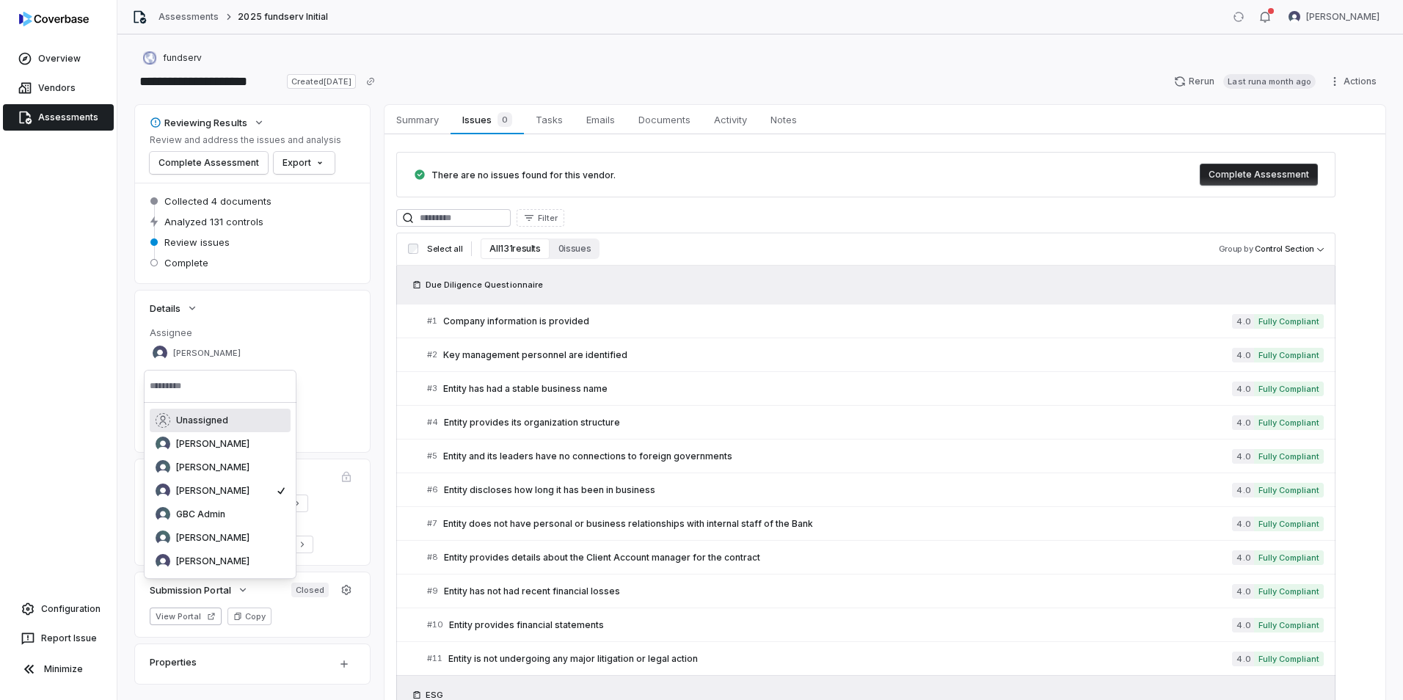
drag, startPoint x: 336, startPoint y: 280, endPoint x: 317, endPoint y: 313, distance: 38.1
click at [336, 283] on div "Collected 4 documents Analyzed 131 controls Review issues Complete" at bounding box center [252, 233] width 235 height 101
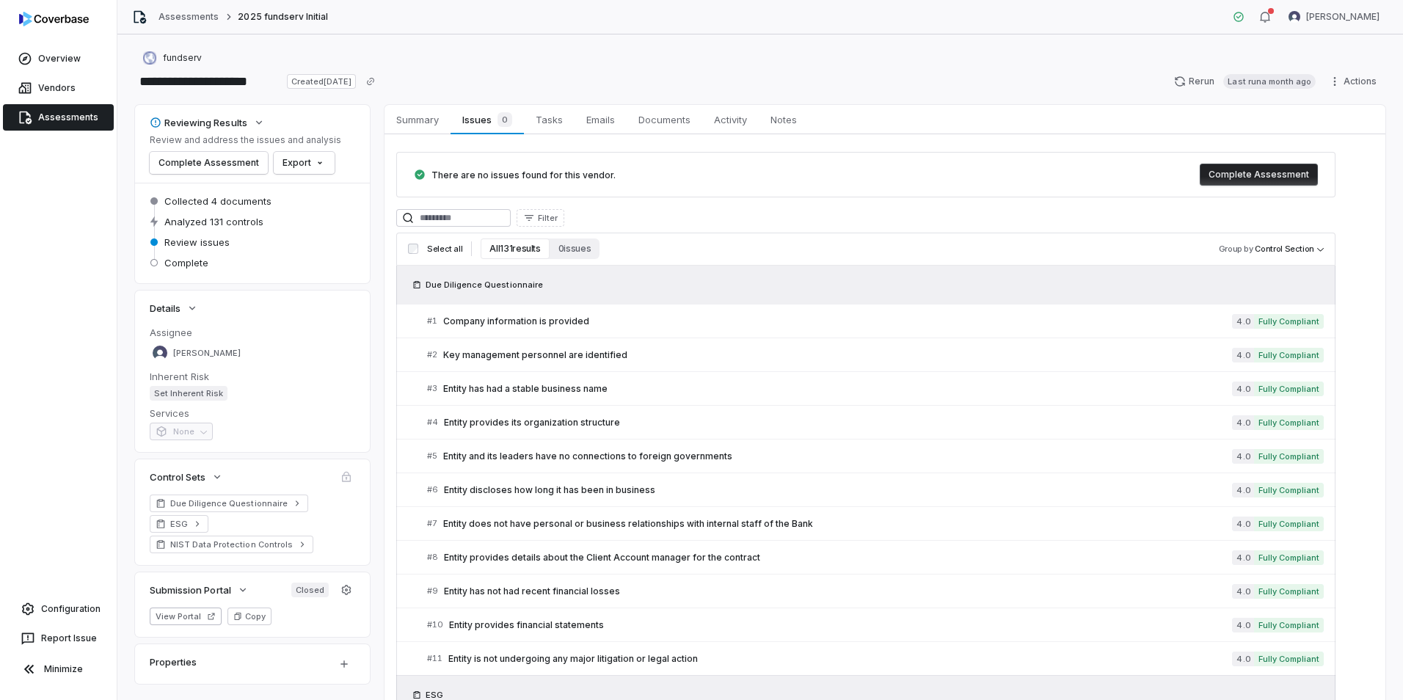
drag, startPoint x: 188, startPoint y: 9, endPoint x: 192, endPoint y: 22, distance: 13.9
click at [188, 10] on div "Assessments 2025 fundserv Initial [PERSON_NAME]" at bounding box center [760, 17] width 1286 height 34
click at [193, 19] on link "Assessments" at bounding box center [188, 17] width 60 height 12
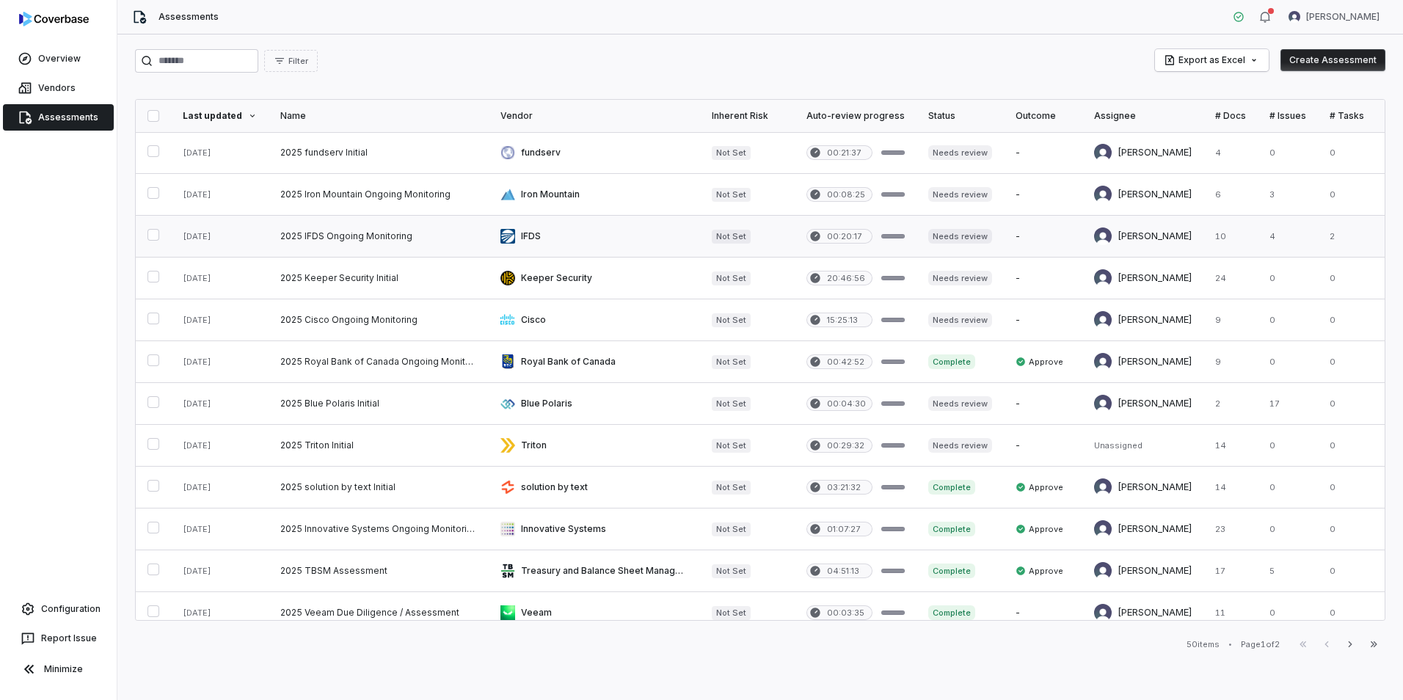
click at [318, 233] on link at bounding box center [379, 236] width 220 height 41
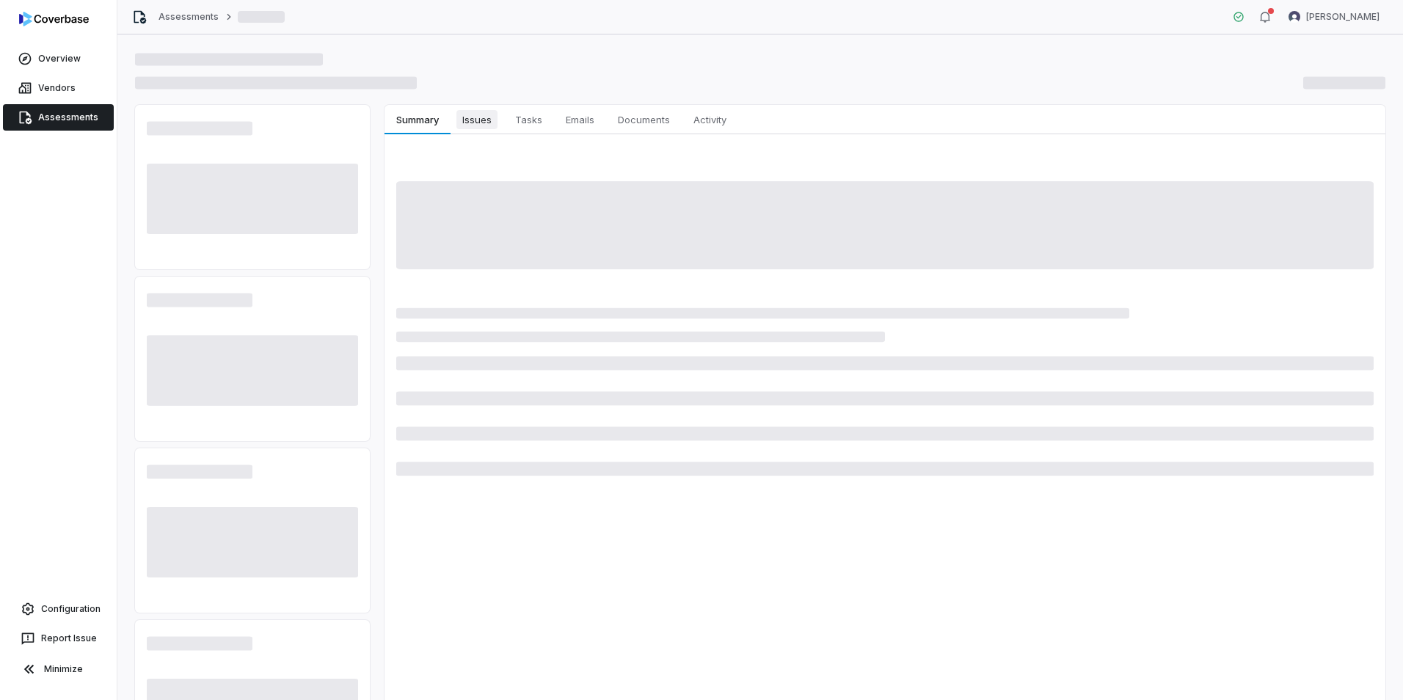
click at [475, 120] on span "Issues" at bounding box center [476, 119] width 41 height 19
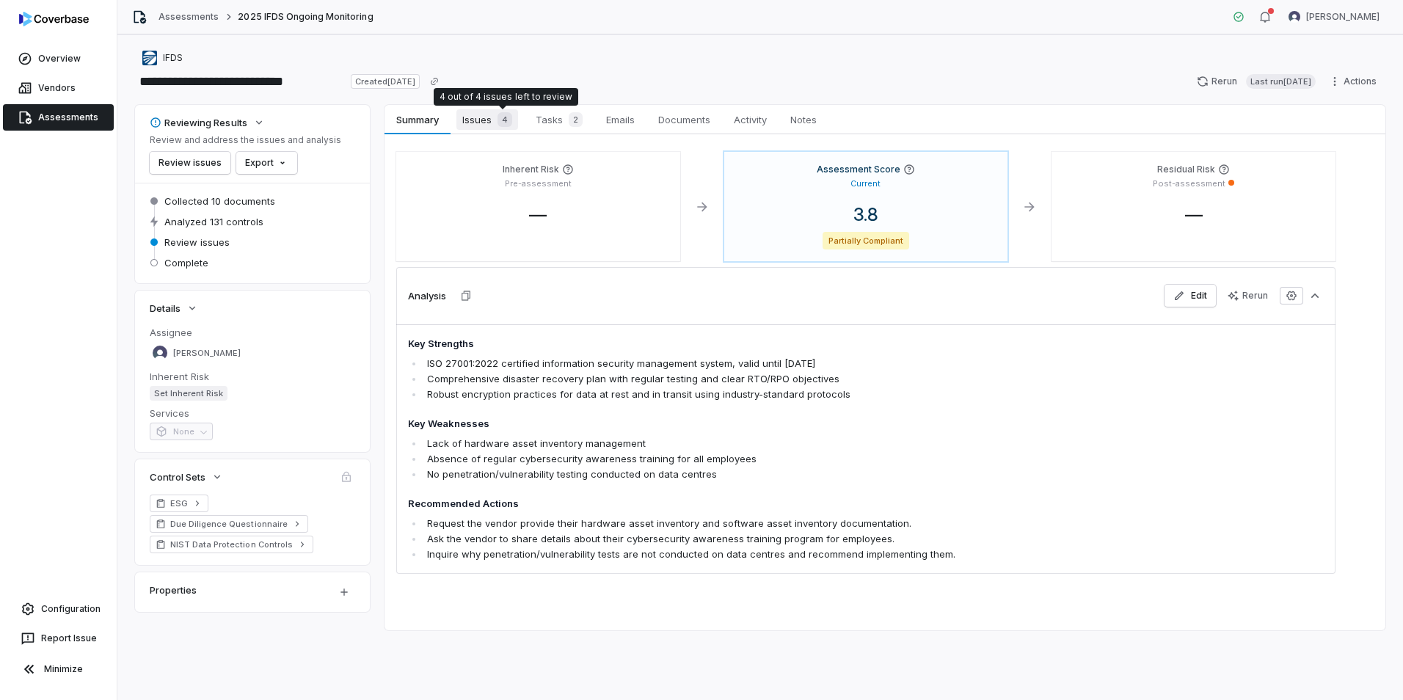
click at [483, 117] on span "Issues 4" at bounding box center [487, 119] width 62 height 21
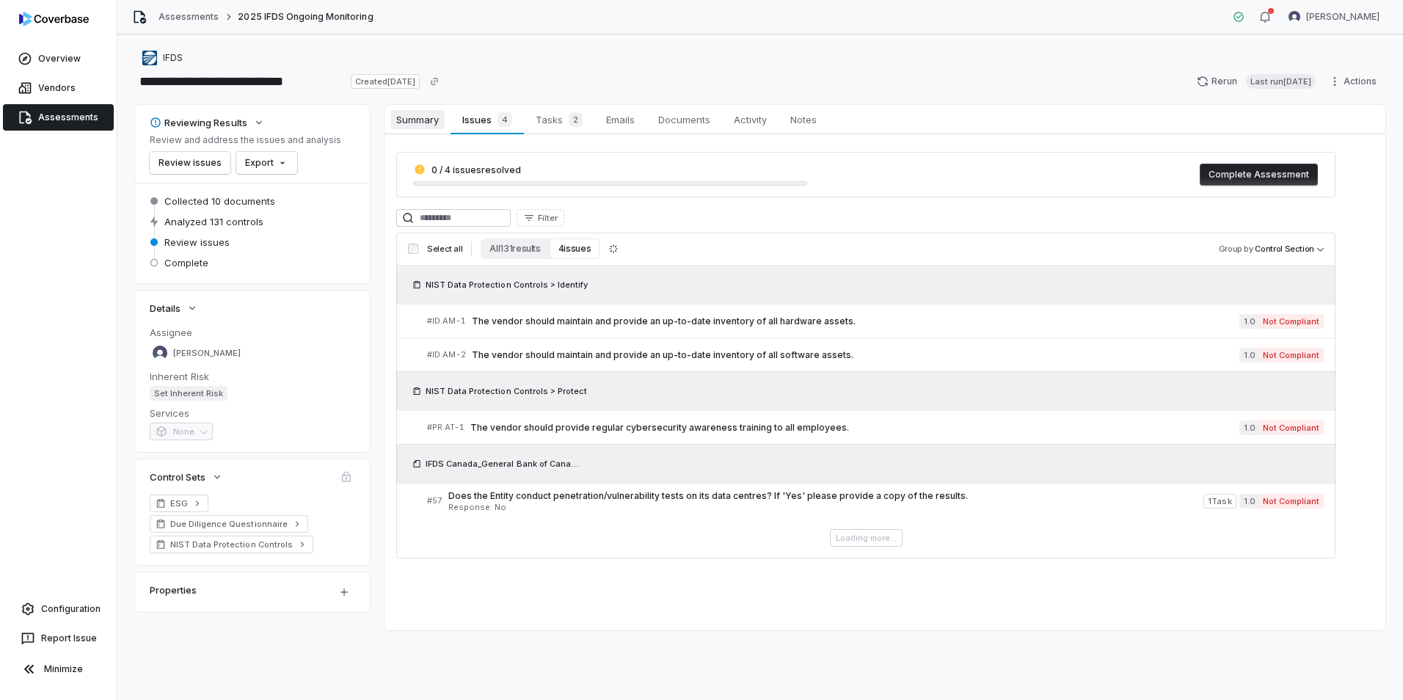
click at [419, 121] on span "Summary" at bounding box center [417, 119] width 54 height 19
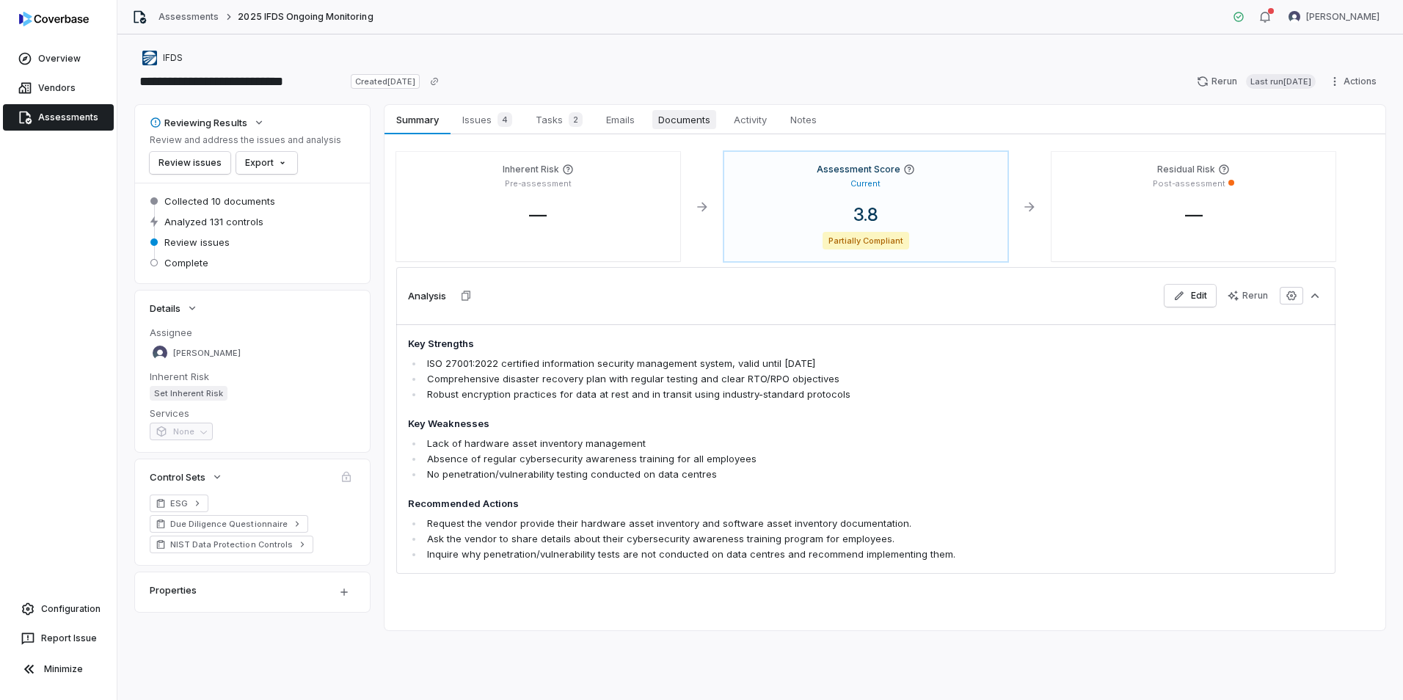
click at [673, 120] on span "Documents" at bounding box center [684, 119] width 64 height 19
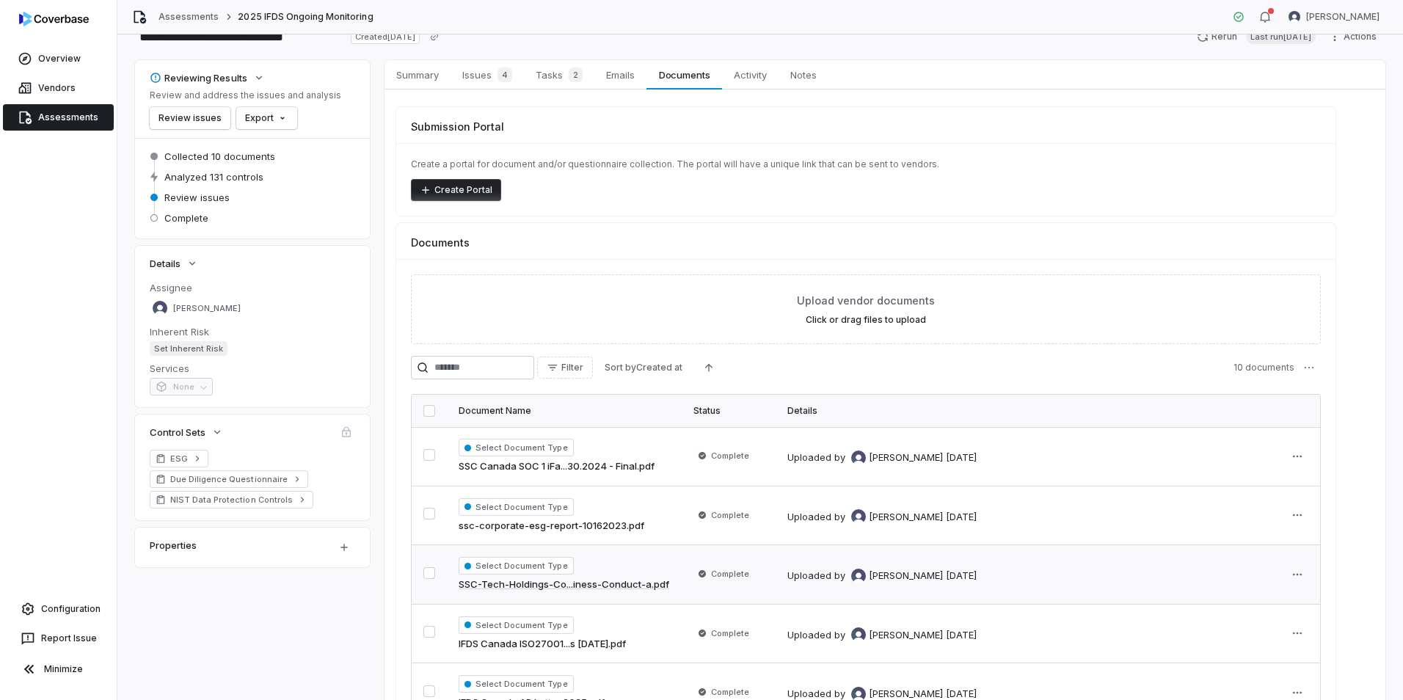
scroll to position [147, 0]
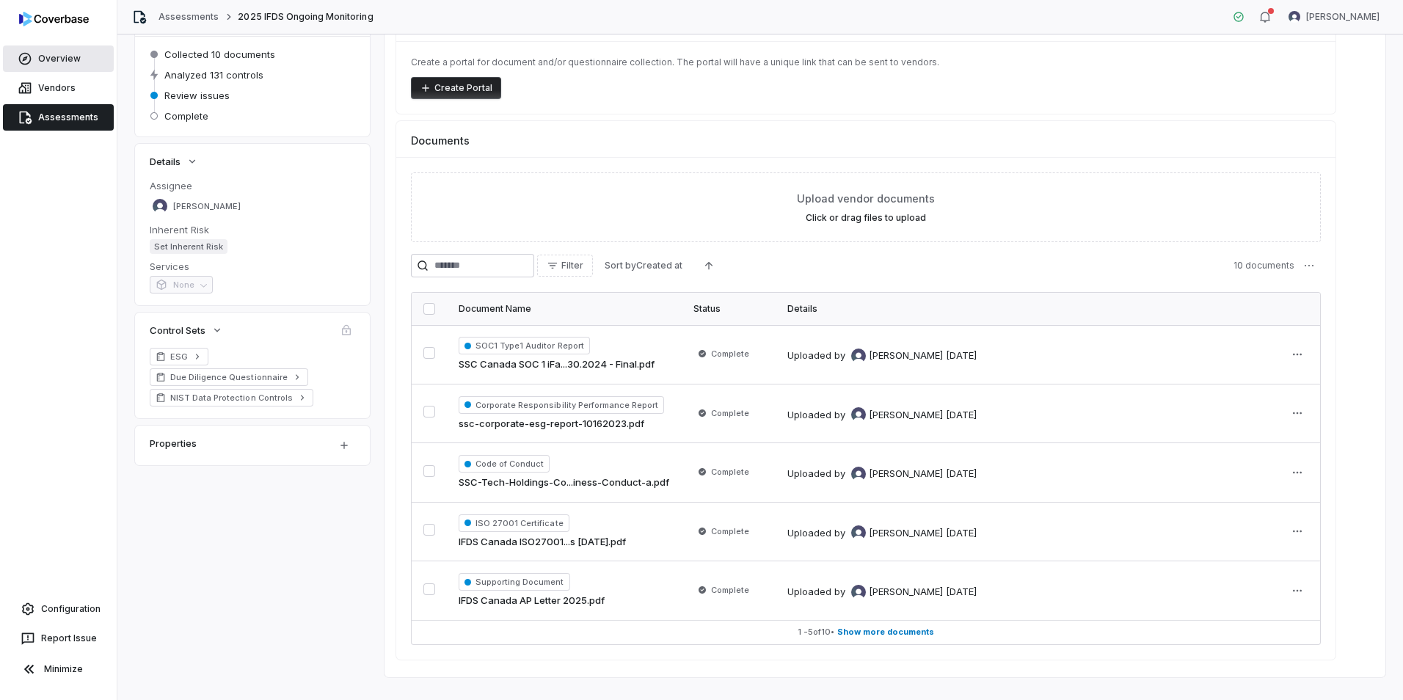
click at [45, 57] on link "Overview" at bounding box center [58, 58] width 111 height 26
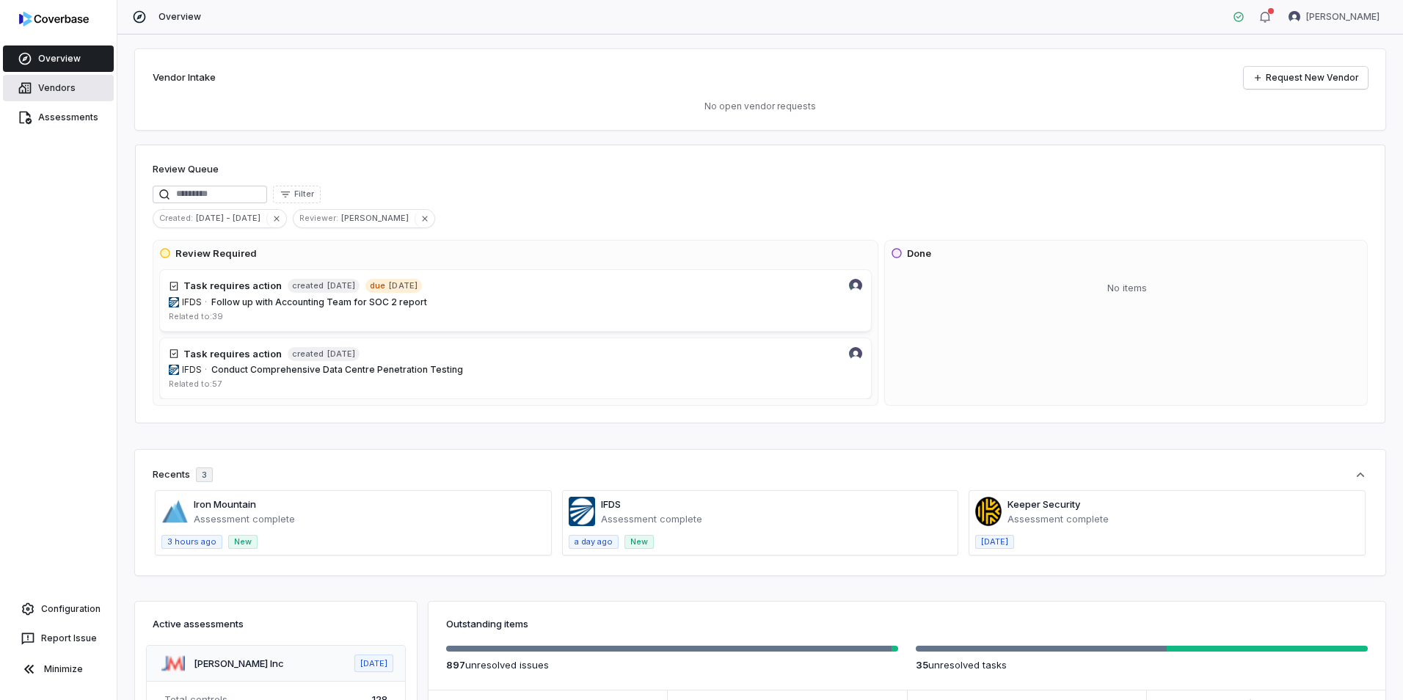
click at [46, 86] on link "Vendors" at bounding box center [58, 88] width 111 height 26
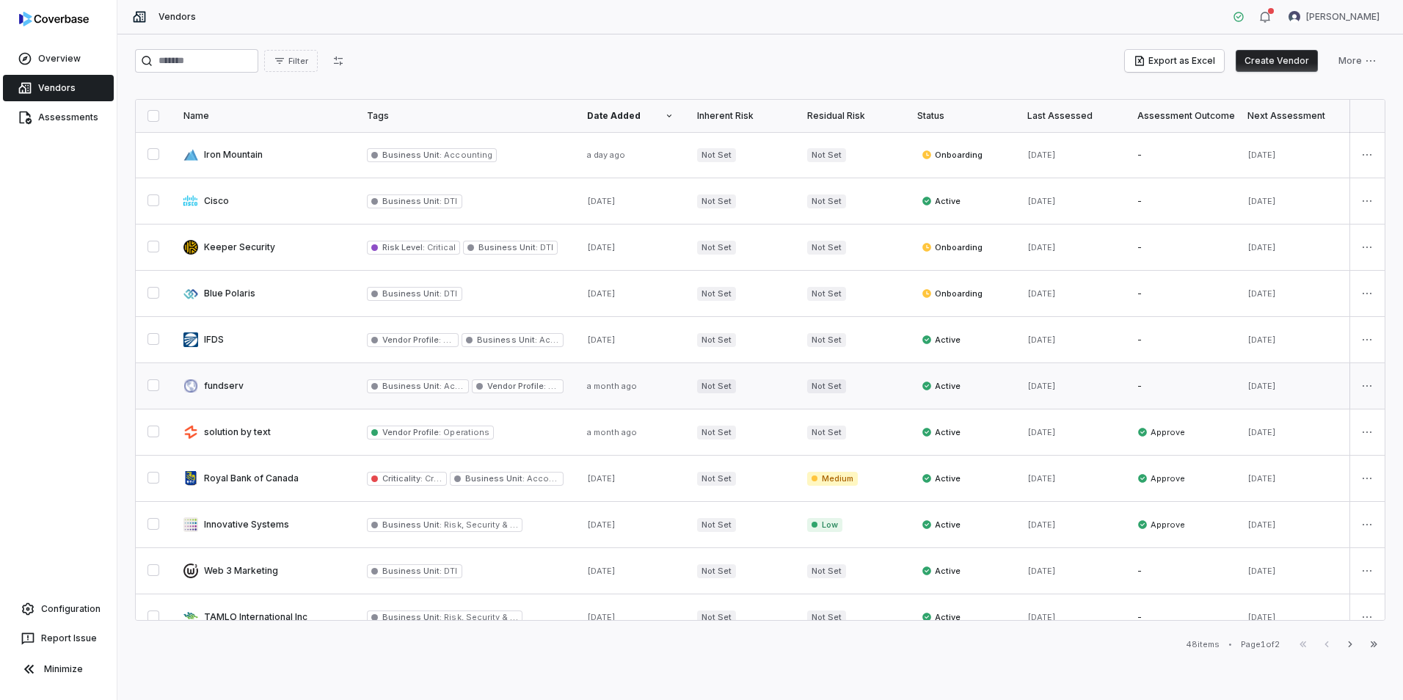
click at [241, 385] on link at bounding box center [263, 385] width 183 height 45
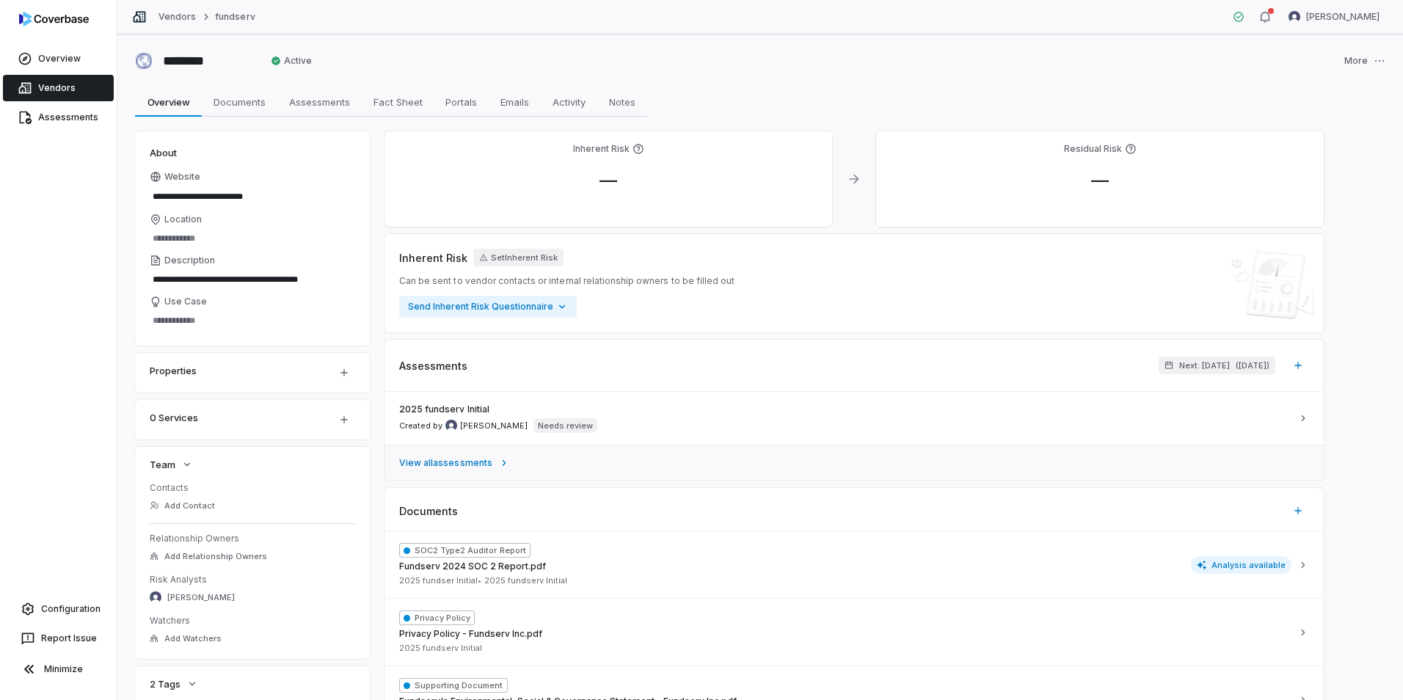
click at [462, 460] on span "View all assessments" at bounding box center [445, 463] width 93 height 12
type textarea "*"
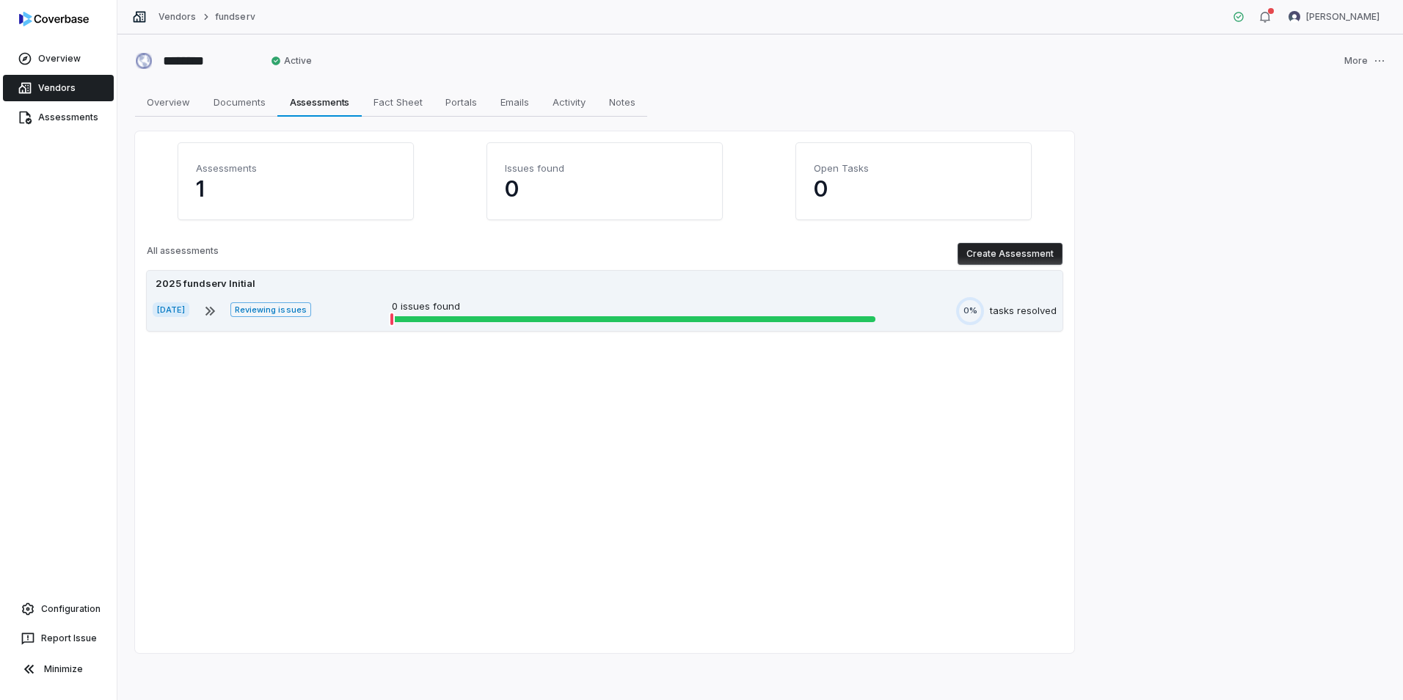
click at [629, 327] on div "2025 fundserv Initial [DATE] Reviewing issues 0 issues found 0% tasks resolved" at bounding box center [605, 301] width 916 height 60
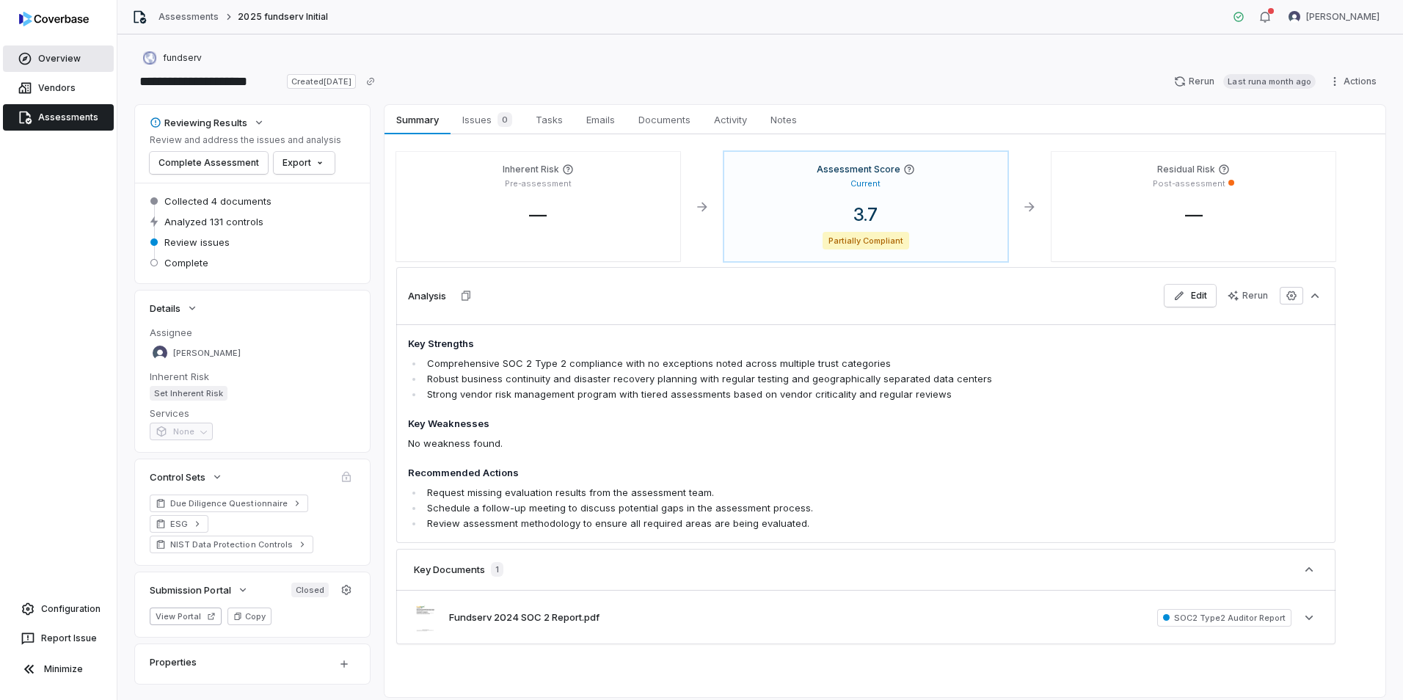
click at [57, 50] on link "Overview" at bounding box center [58, 58] width 111 height 26
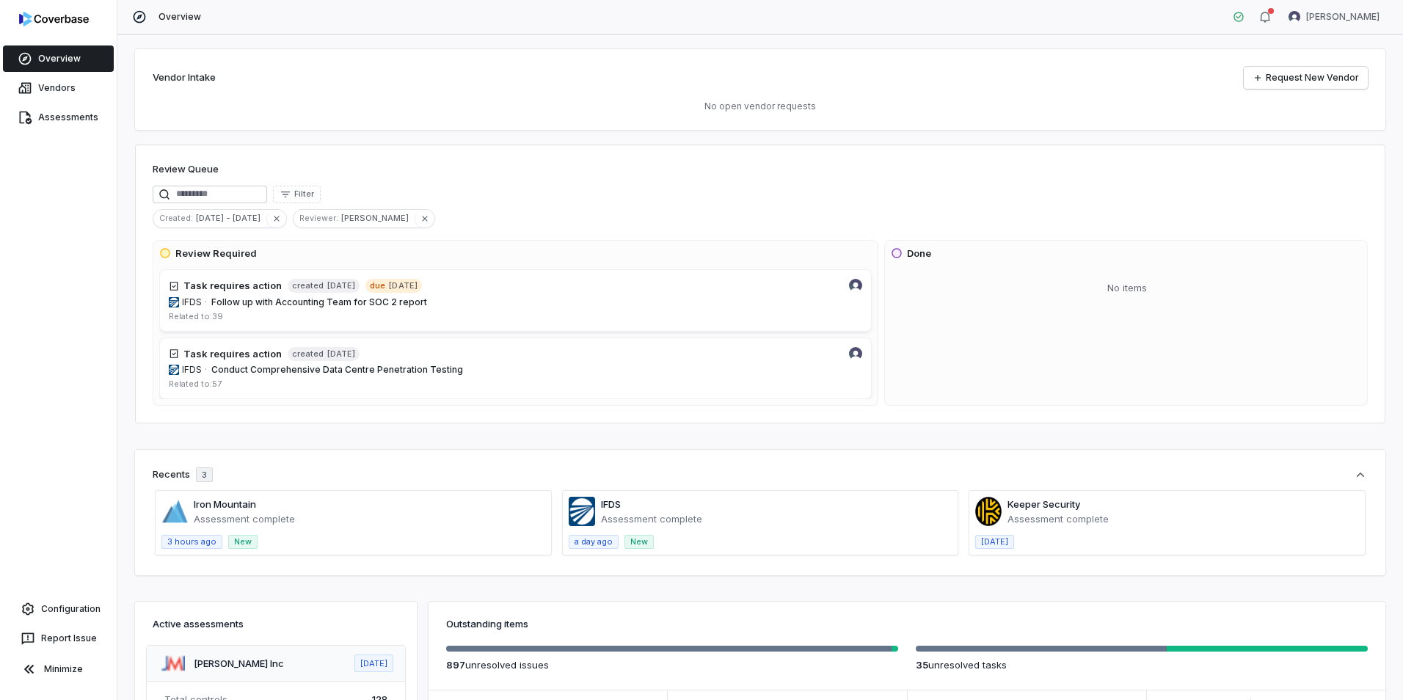
click at [731, 512] on span at bounding box center [761, 523] width 396 height 64
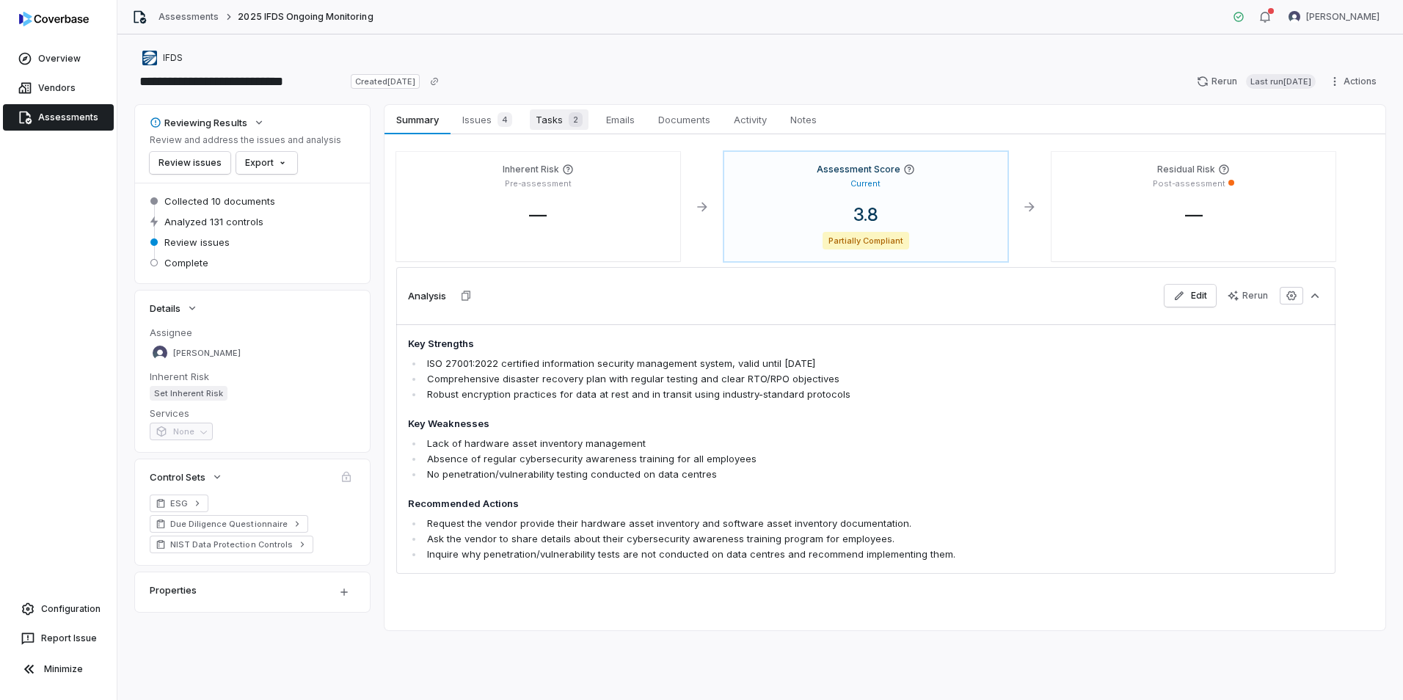
click at [553, 118] on span "Tasks 2" at bounding box center [559, 119] width 59 height 21
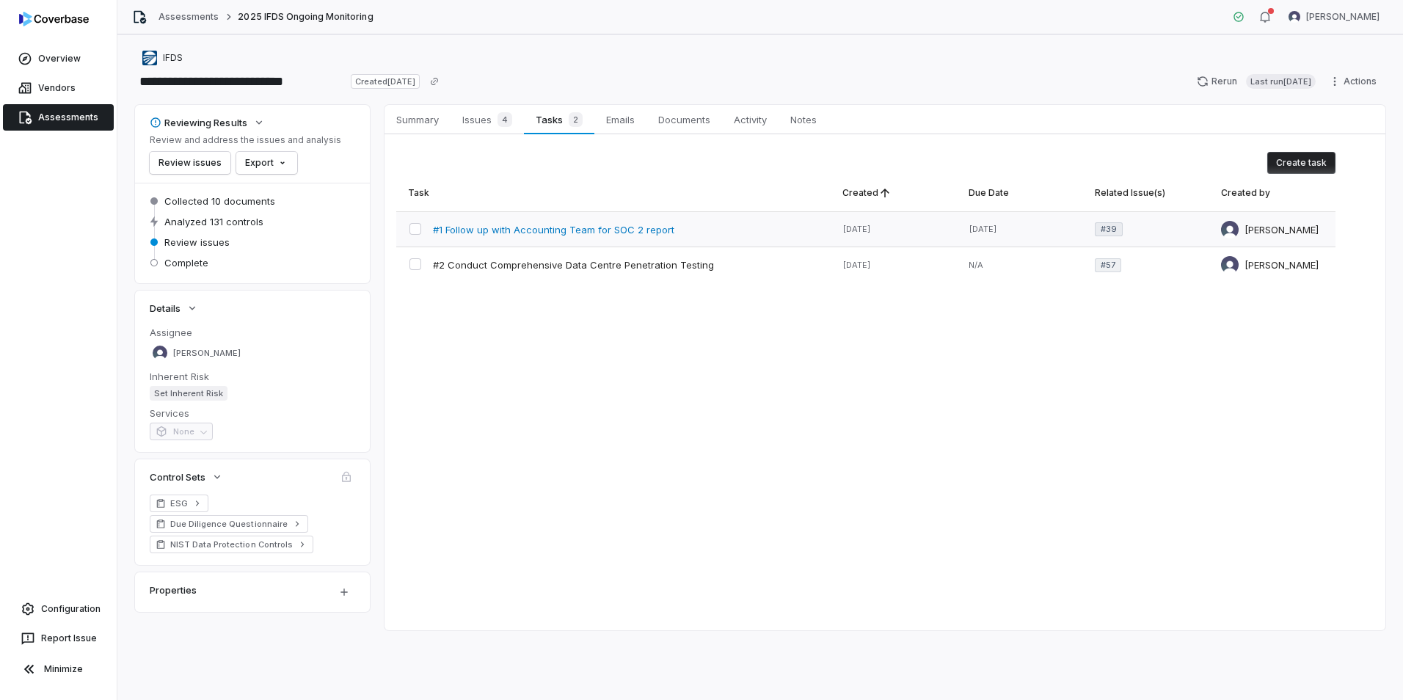
click at [667, 230] on span "#1 Follow up with Accounting Team for SOC 2 report" at bounding box center [553, 229] width 241 height 13
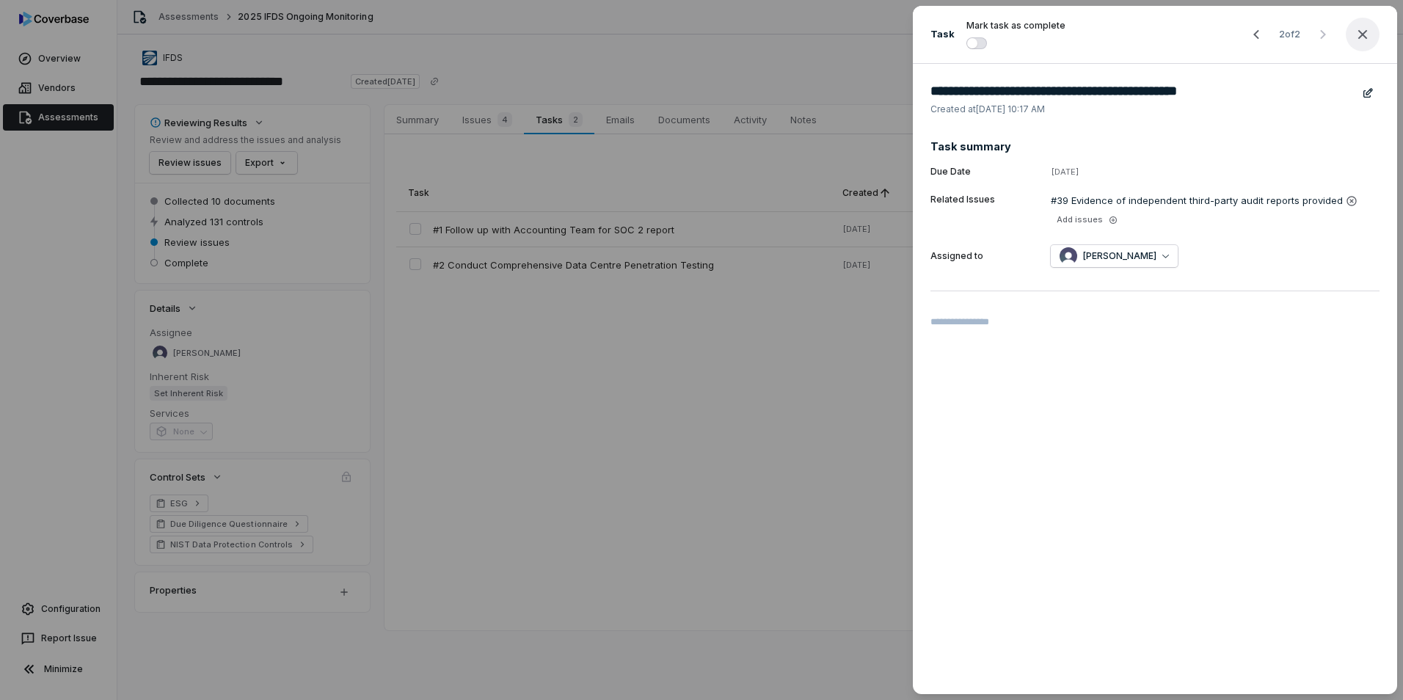
click at [1363, 27] on icon "button" at bounding box center [1363, 35] width 18 height 18
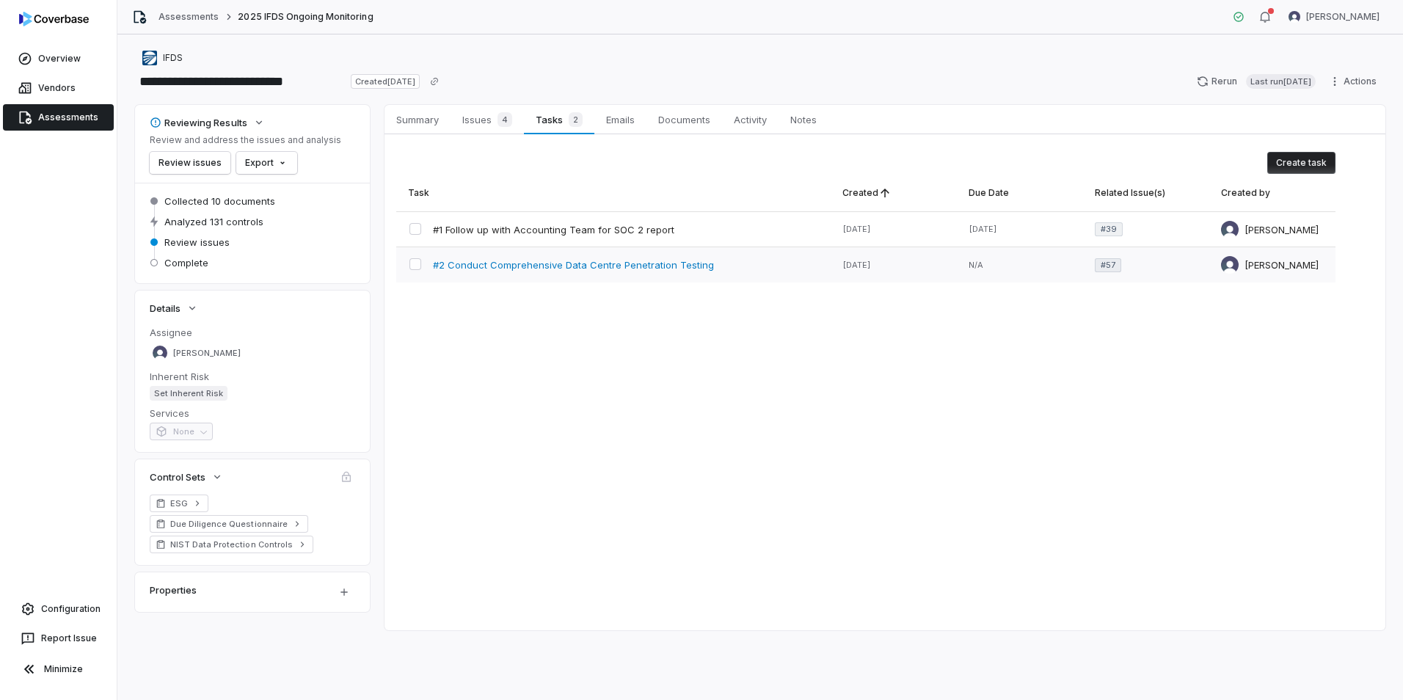
click at [614, 267] on span "#2 Conduct Comprehensive Data Centre Penetration Testing" at bounding box center [573, 264] width 281 height 13
